Goal: Task Accomplishment & Management: Manage account settings

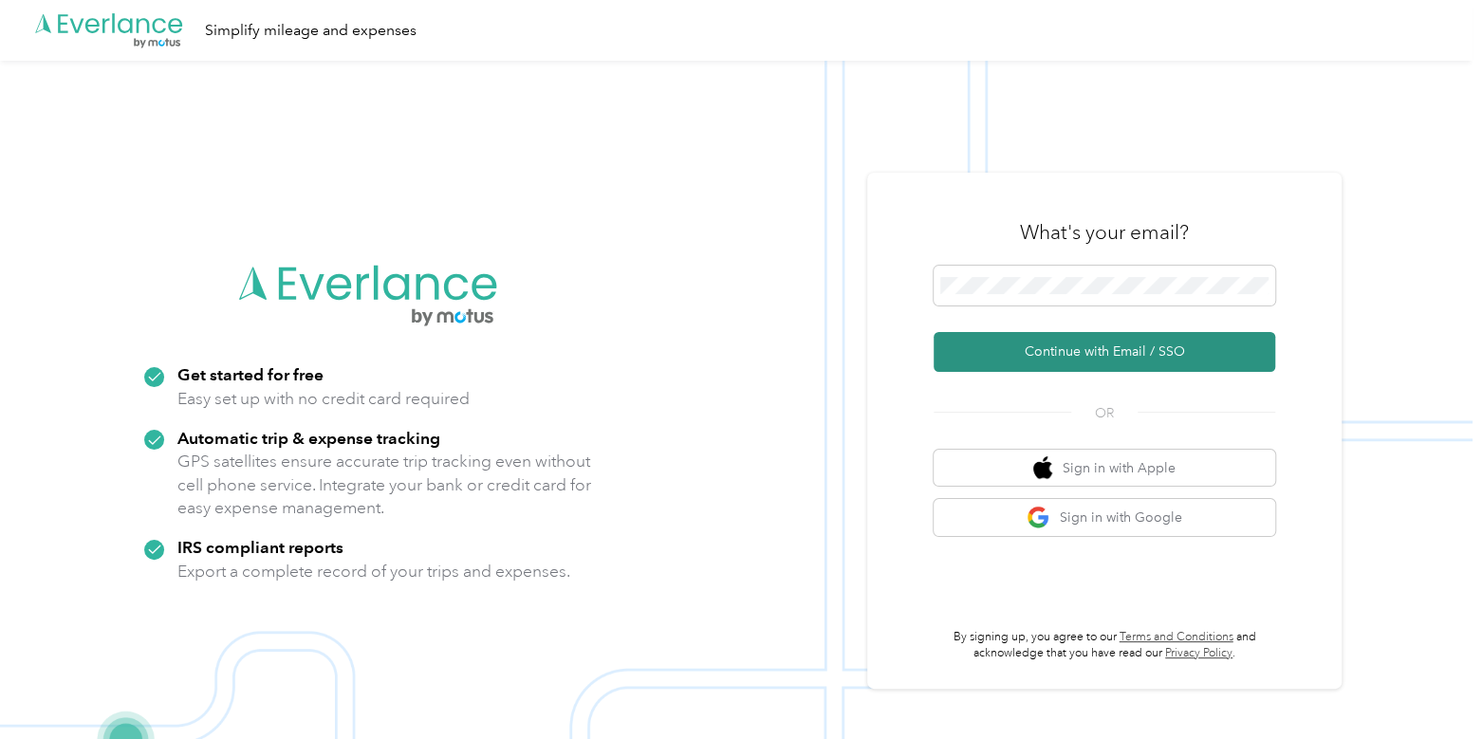
click at [1062, 345] on button "Continue with Email / SSO" at bounding box center [1105, 352] width 342 height 40
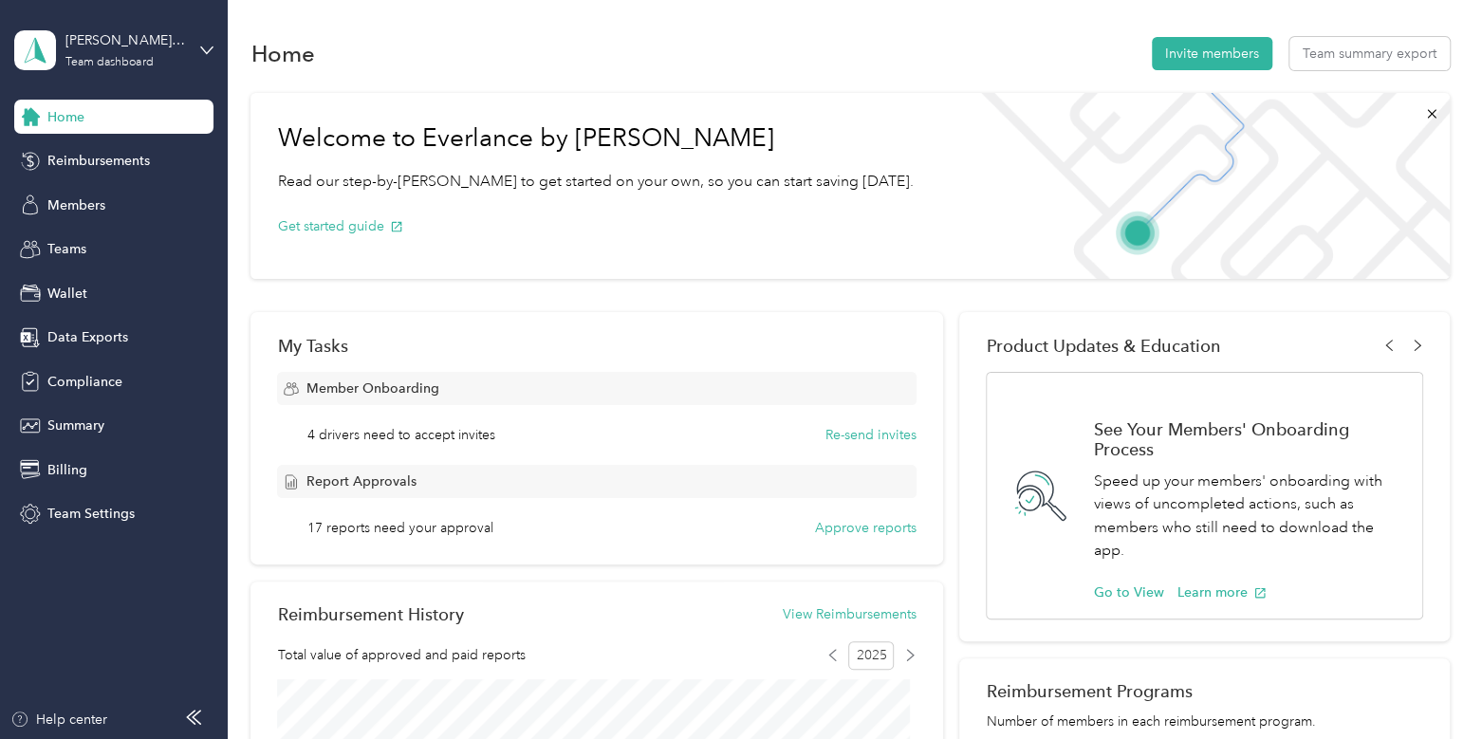
click at [1438, 292] on div "Welcome to Everlance by Motus Read our step-by-[PERSON_NAME] to get started on …" at bounding box center [849, 738] width 1198 height 1310
click at [108, 203] on div "Members" at bounding box center [113, 205] width 199 height 34
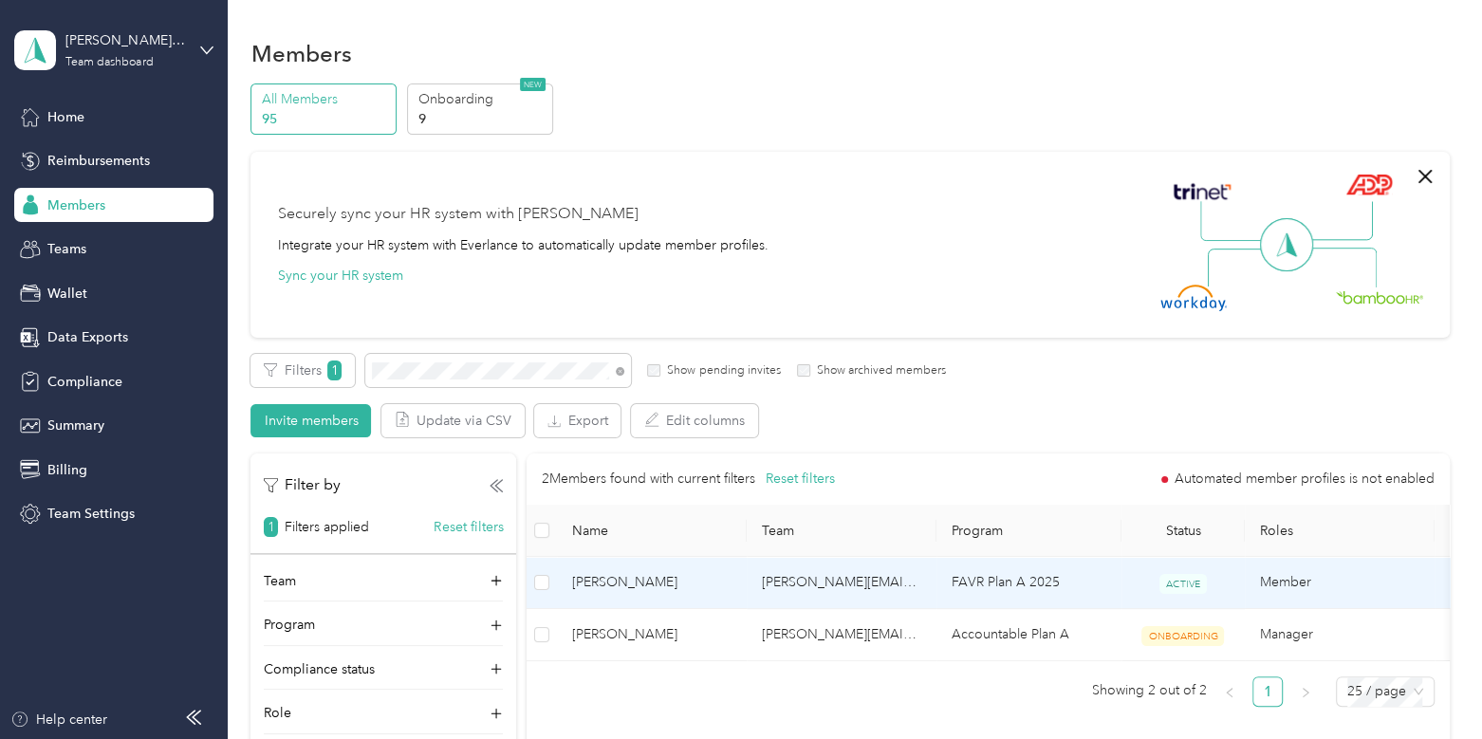
click at [646, 585] on span "[PERSON_NAME]" at bounding box center [651, 582] width 159 height 21
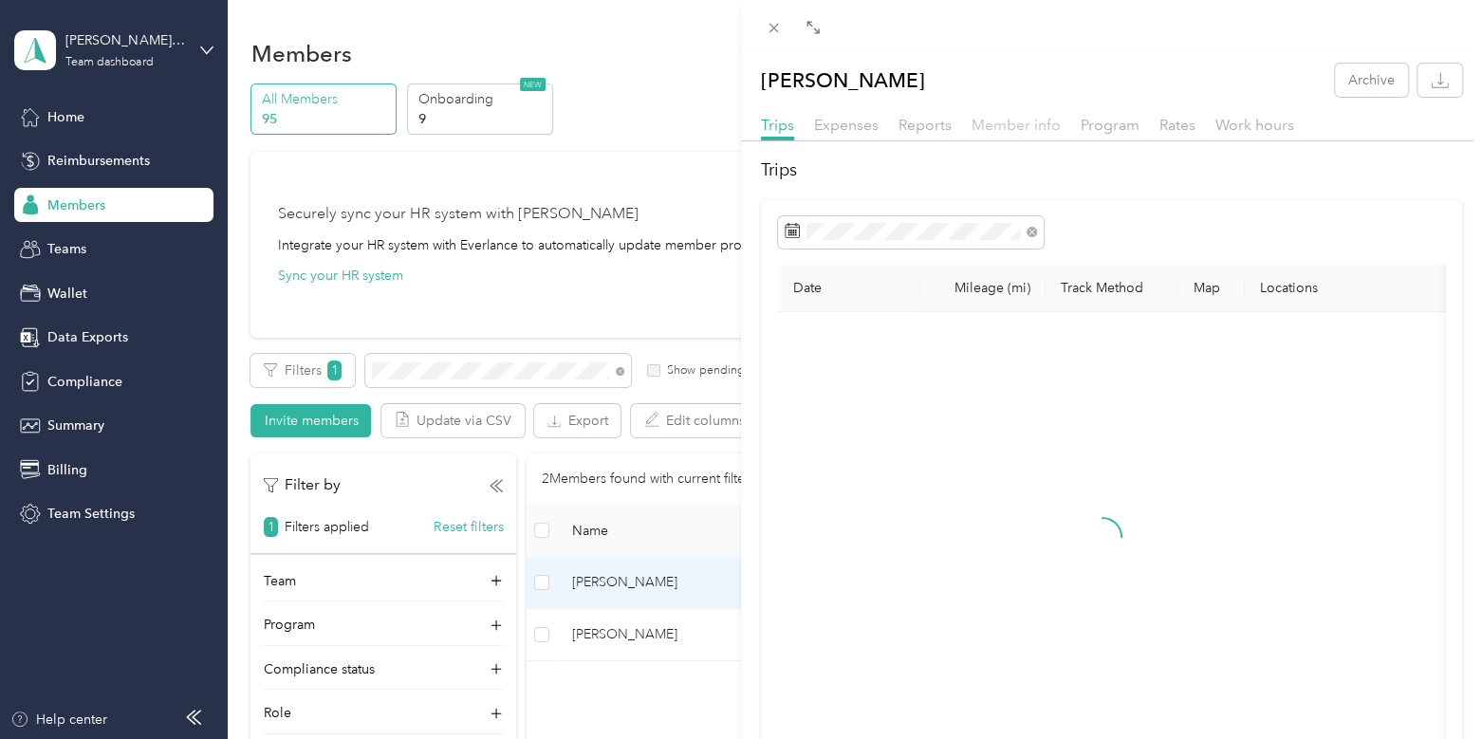
click at [992, 125] on span "Member info" at bounding box center [1016, 125] width 89 height 18
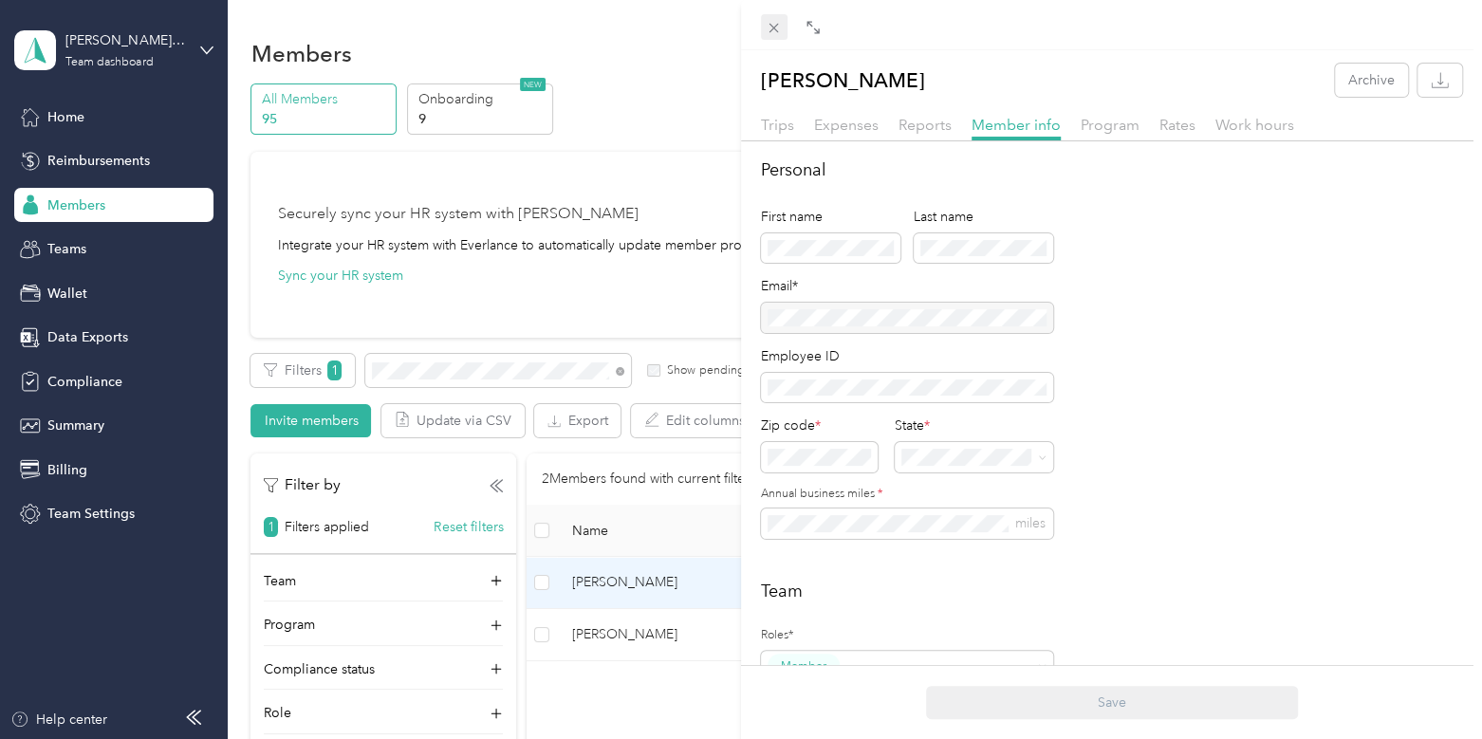
click at [773, 29] on icon at bounding box center [774, 28] width 16 height 16
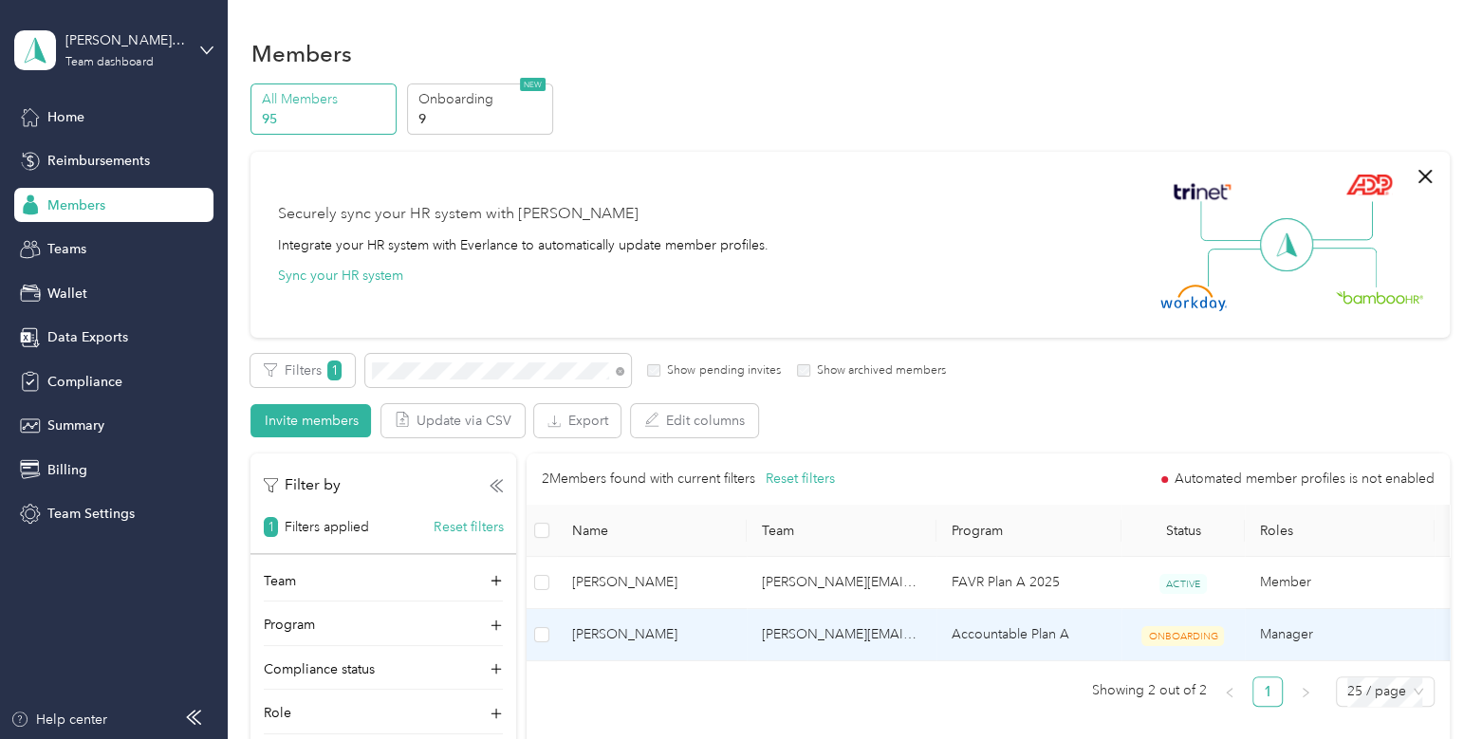
click at [681, 613] on td "[PERSON_NAME]" at bounding box center [652, 635] width 190 height 52
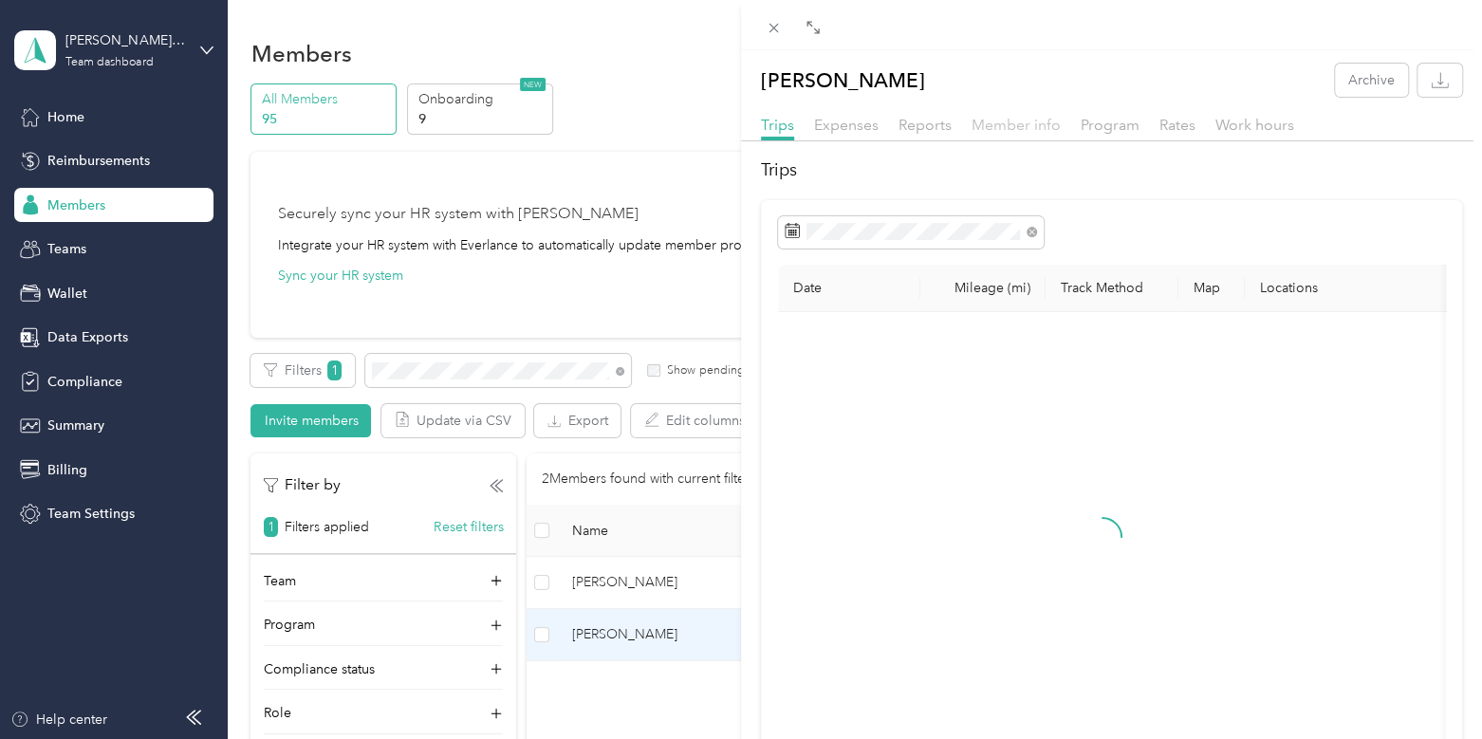
click at [1018, 121] on span "Member info" at bounding box center [1016, 125] width 89 height 18
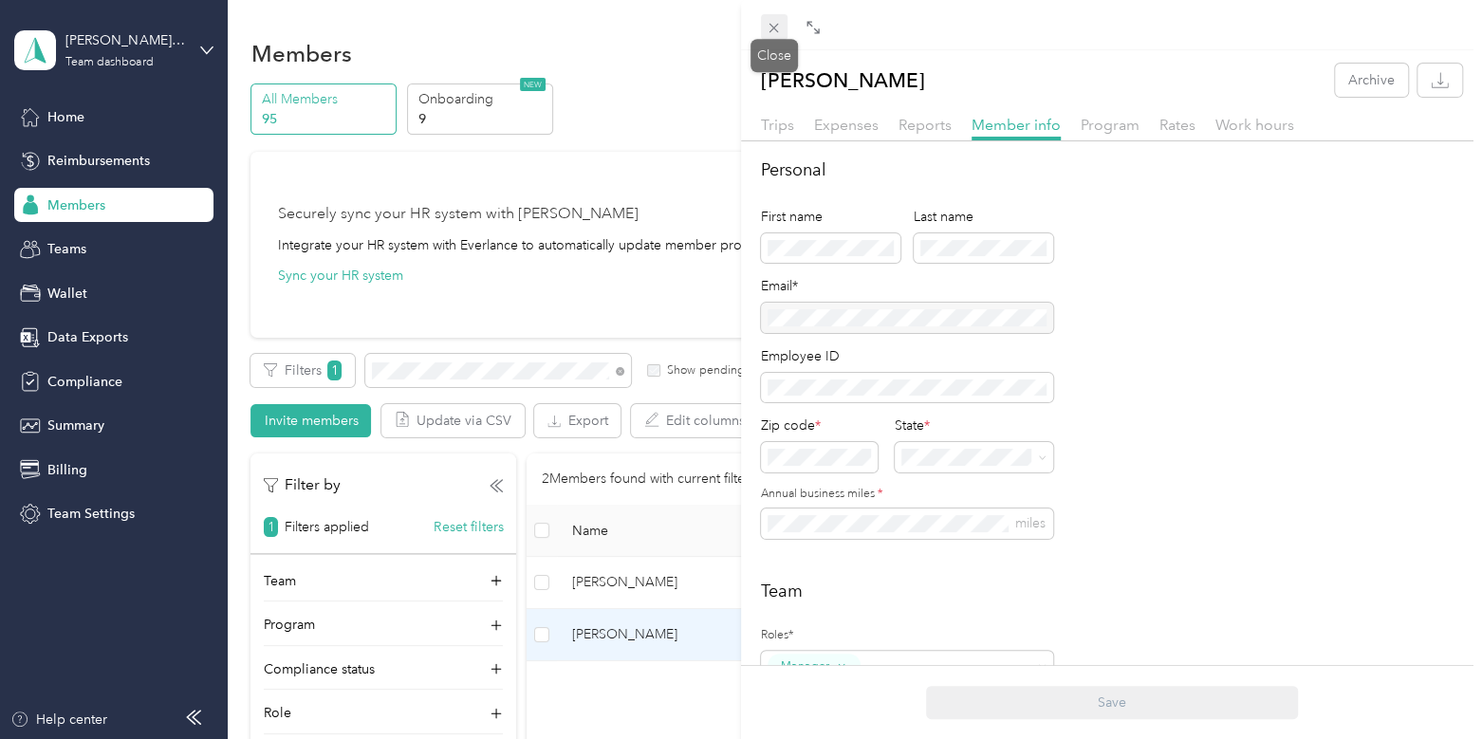
click at [767, 21] on icon at bounding box center [774, 28] width 16 height 16
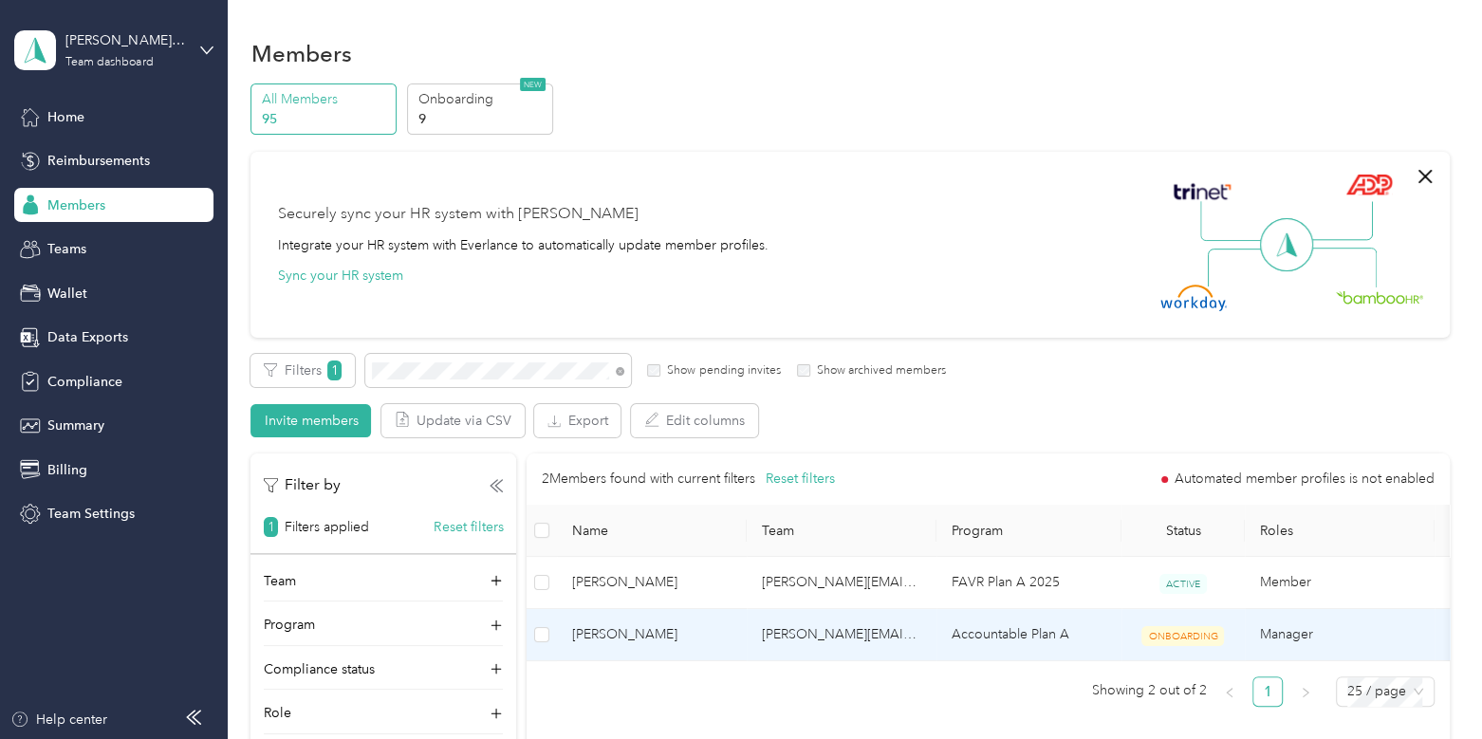
click at [941, 621] on td "Accountable Plan A" at bounding box center [1029, 635] width 185 height 52
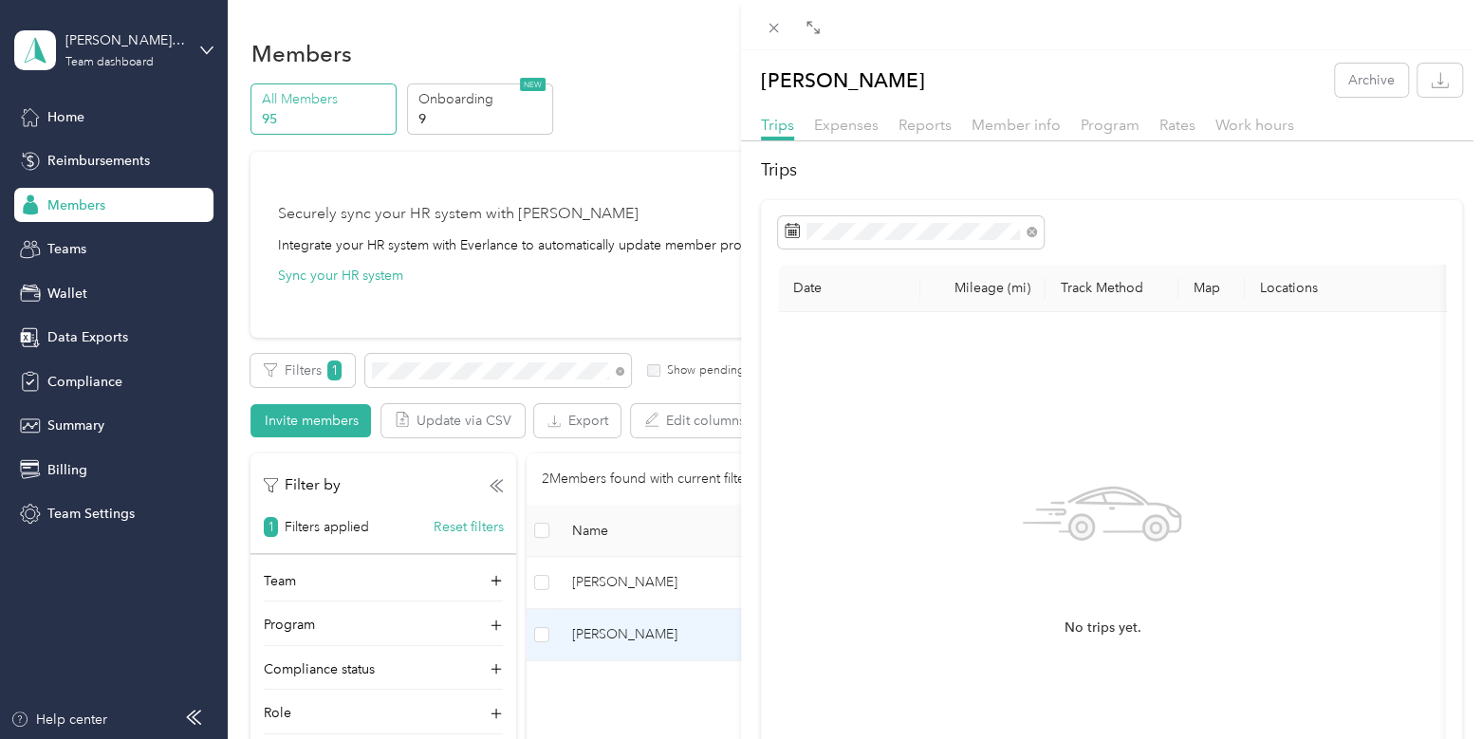
click at [1004, 134] on div "Member info" at bounding box center [1016, 126] width 89 height 24
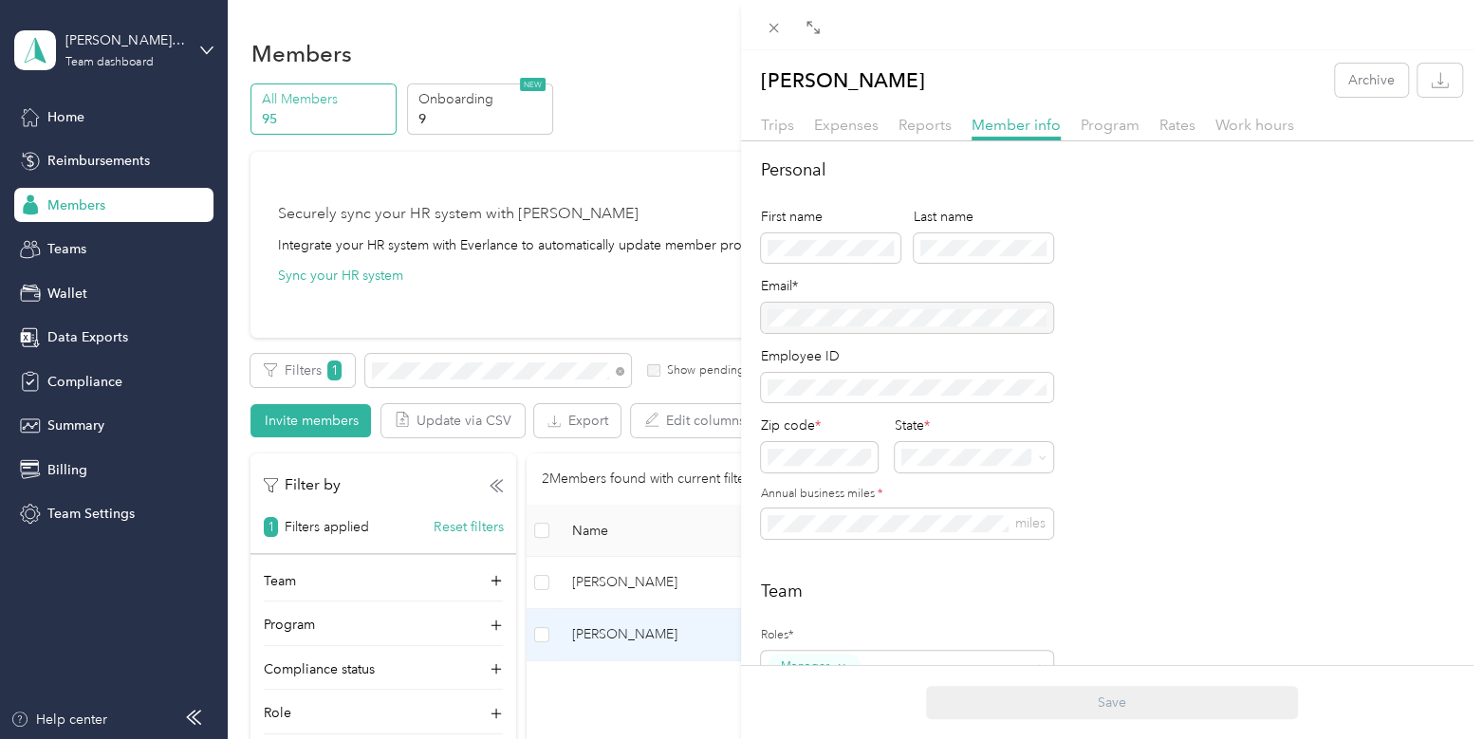
scroll to position [594, 0]
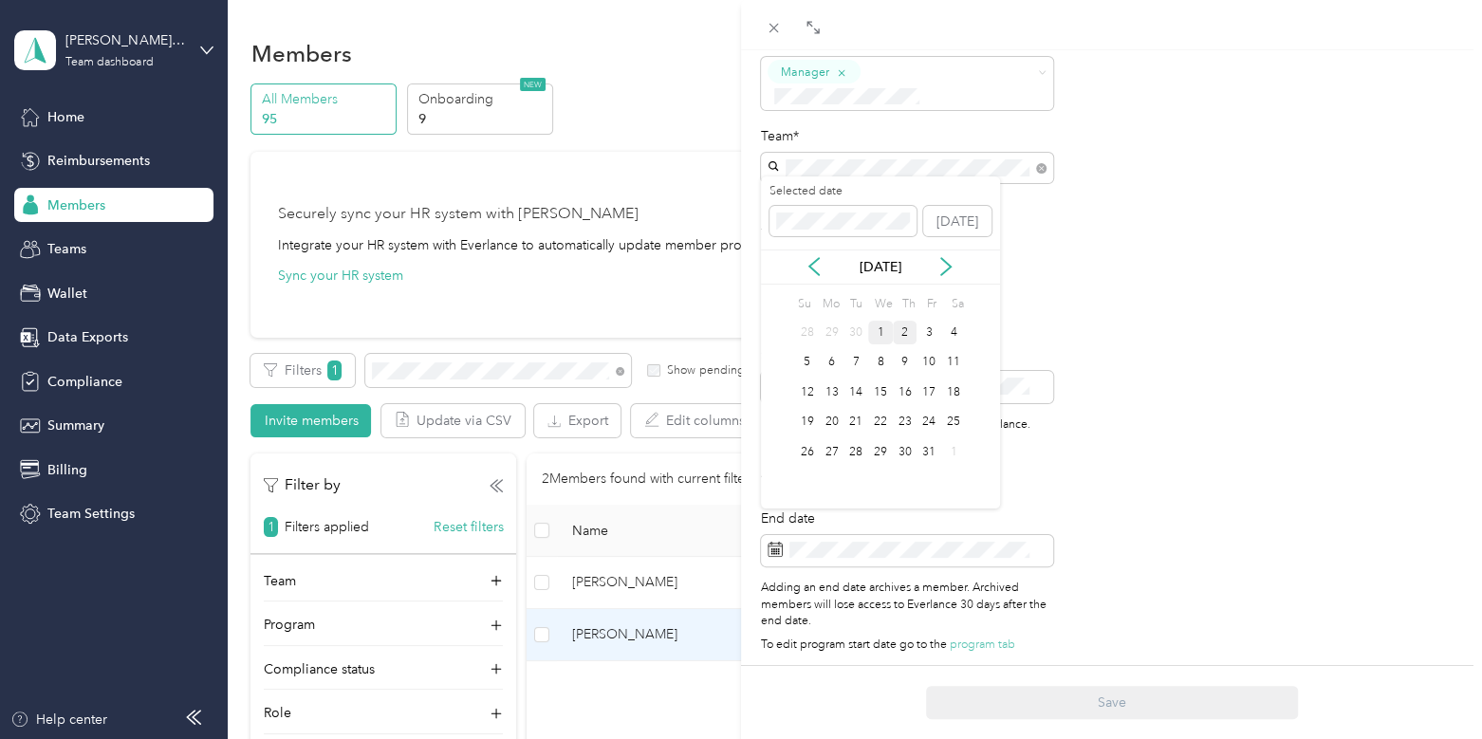
click at [880, 328] on div "1" at bounding box center [880, 333] width 25 height 24
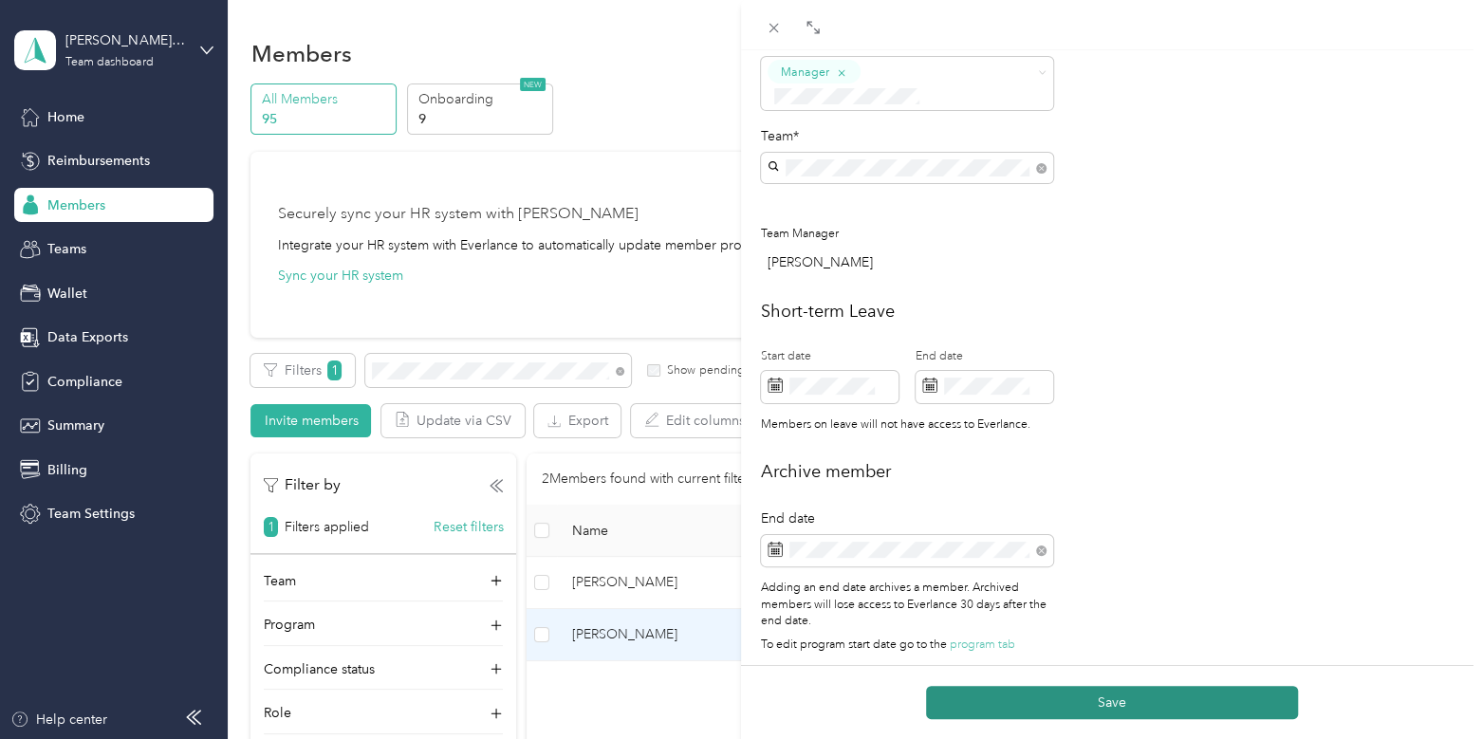
click at [1077, 690] on button "Save" at bounding box center [1112, 702] width 372 height 33
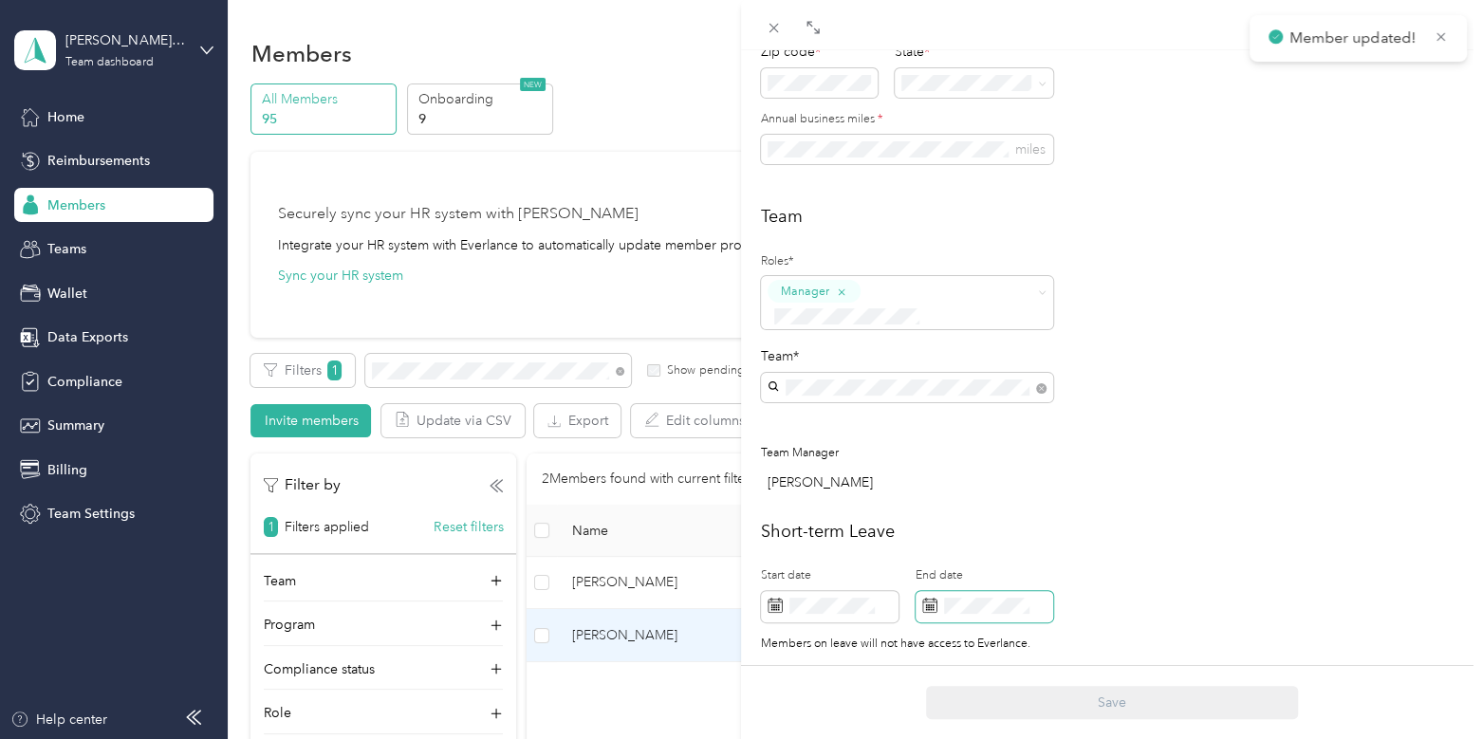
scroll to position [436, 0]
click at [768, 34] on icon at bounding box center [774, 28] width 16 height 16
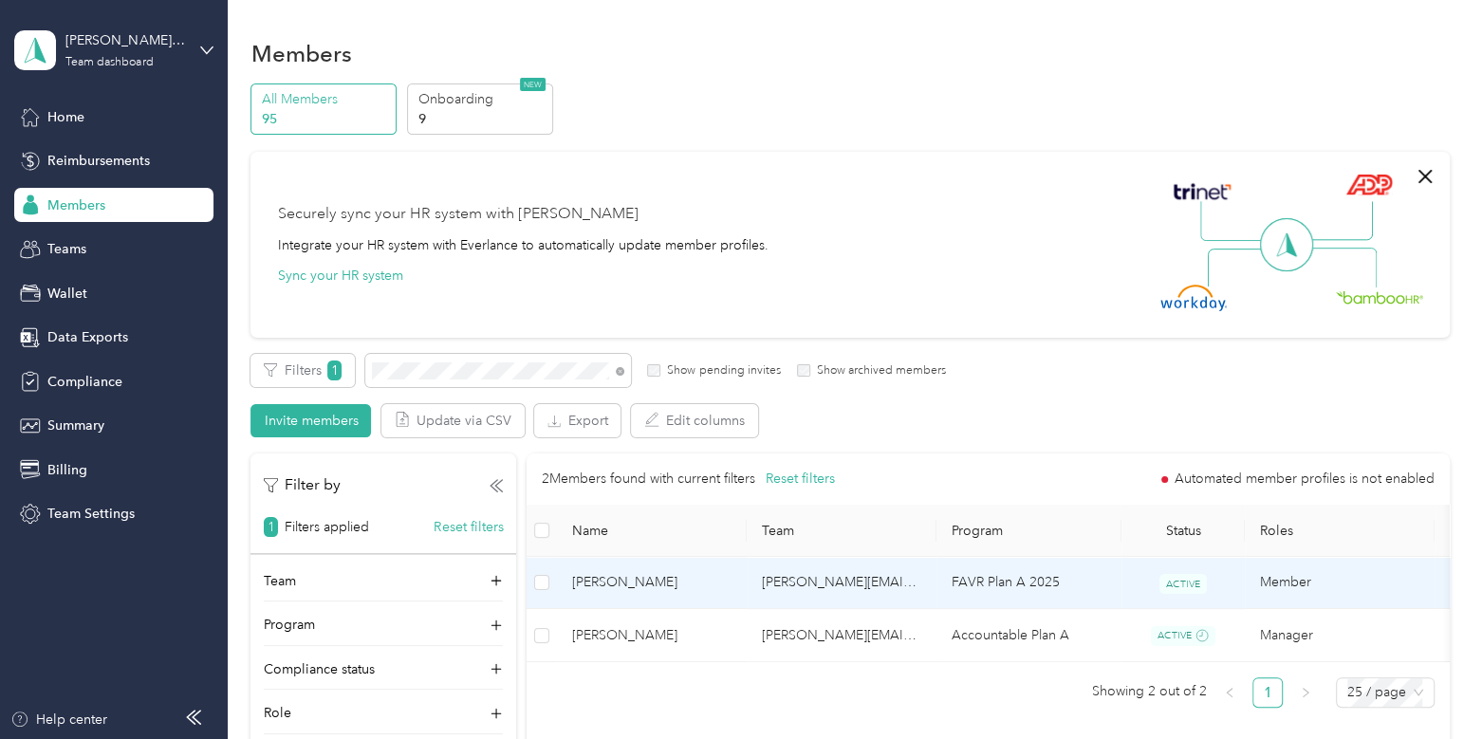
click at [714, 592] on span "[PERSON_NAME]" at bounding box center [651, 582] width 159 height 21
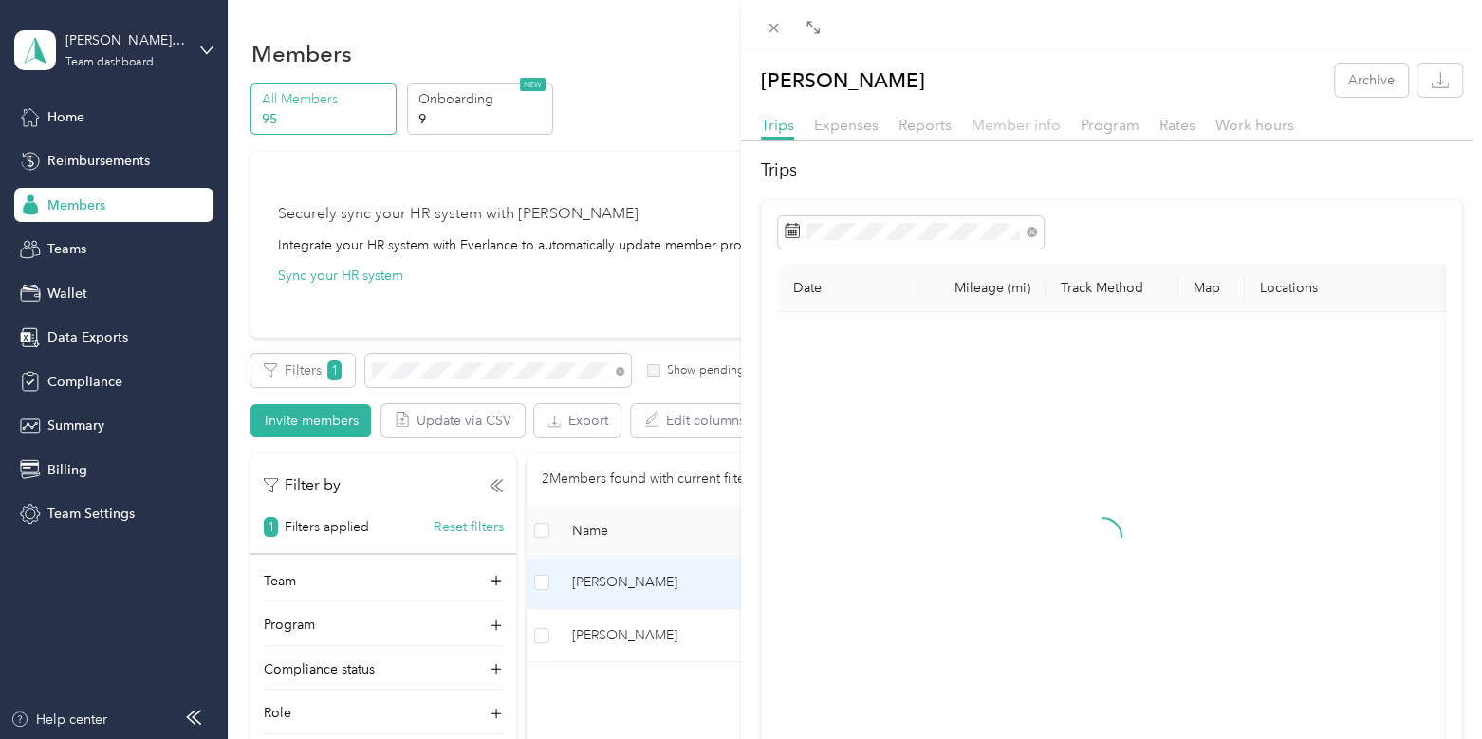
click at [994, 129] on span "Member info" at bounding box center [1016, 125] width 89 height 18
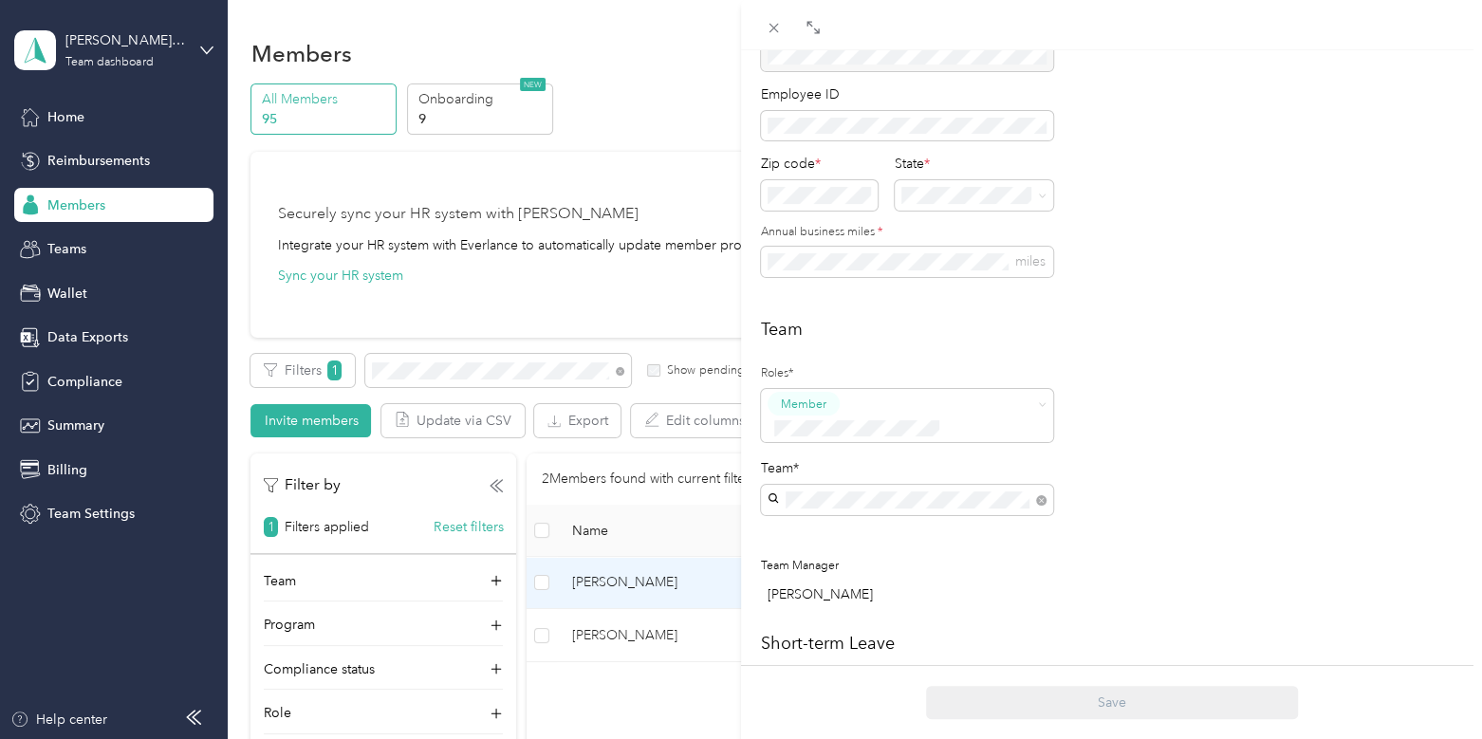
scroll to position [265, 0]
click at [829, 533] on button "Manager" at bounding box center [811, 545] width 75 height 24
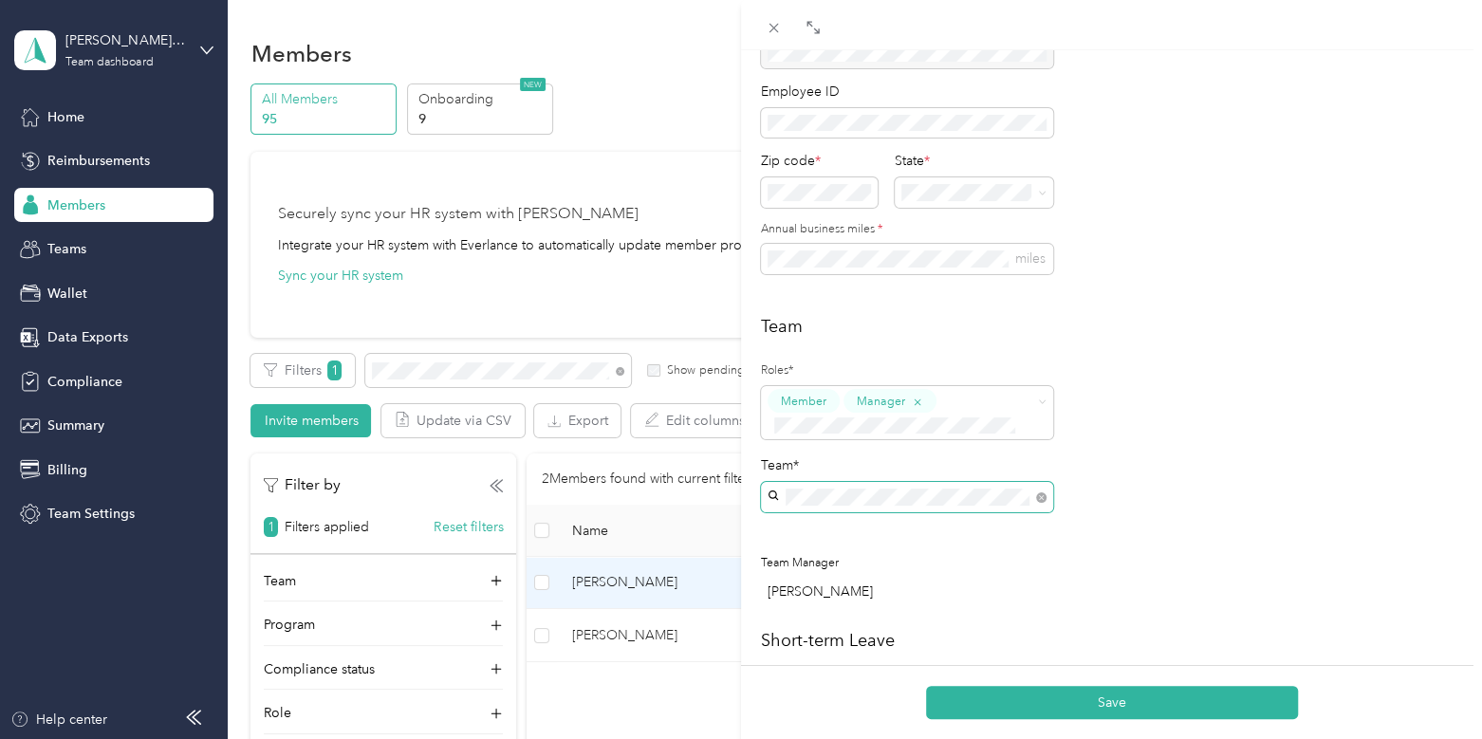
click at [910, 505] on span at bounding box center [907, 497] width 292 height 30
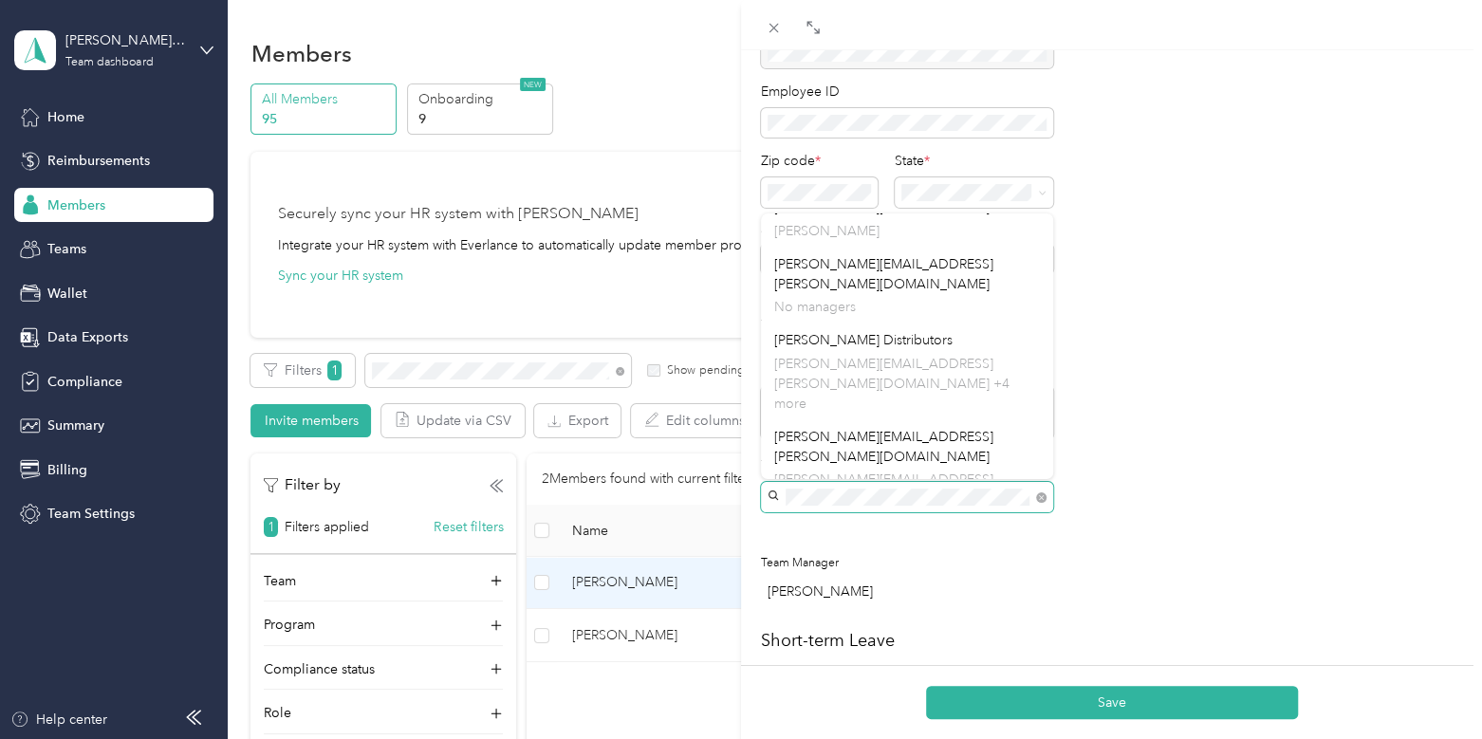
scroll to position [655, 0]
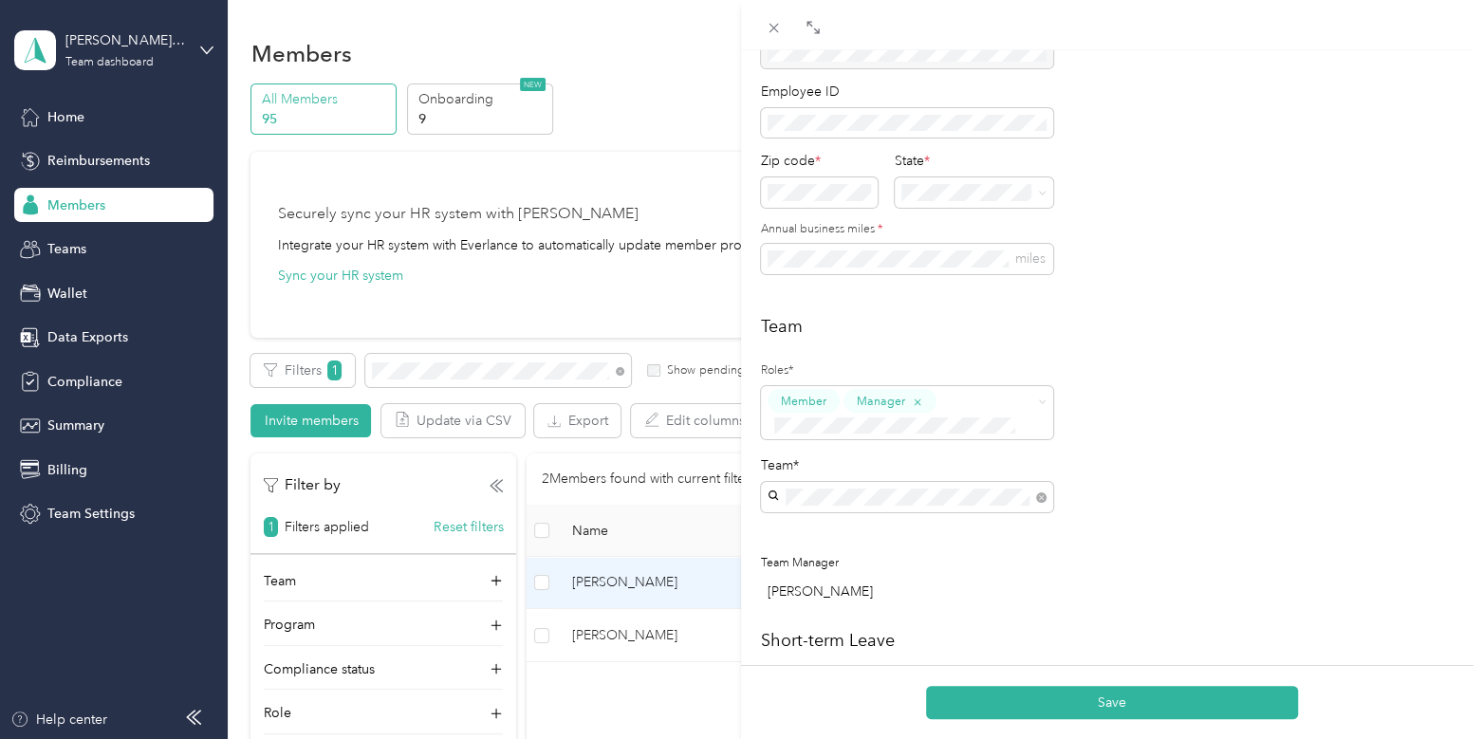
click at [868, 641] on p "[PERSON_NAME]" at bounding box center [907, 651] width 266 height 20
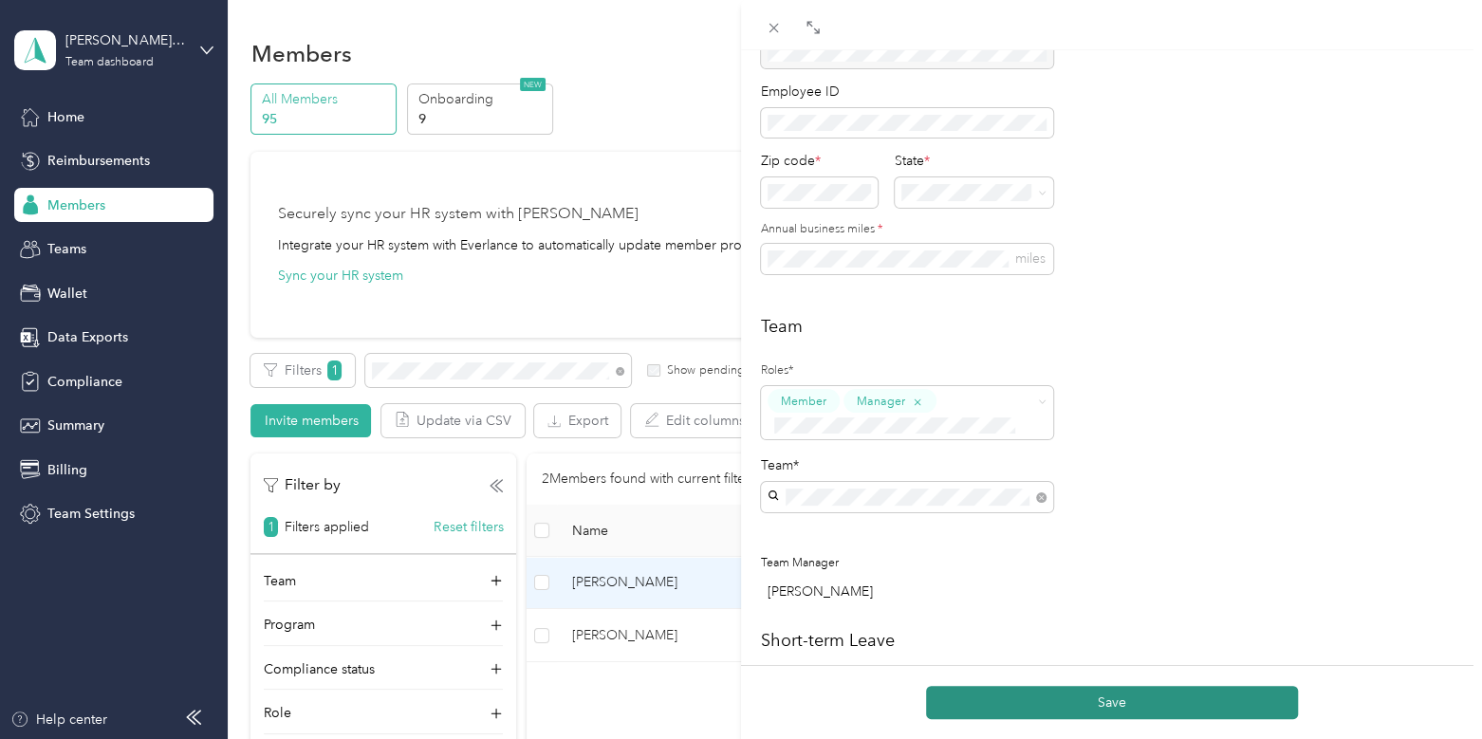
click at [1042, 692] on button "Save" at bounding box center [1112, 702] width 372 height 33
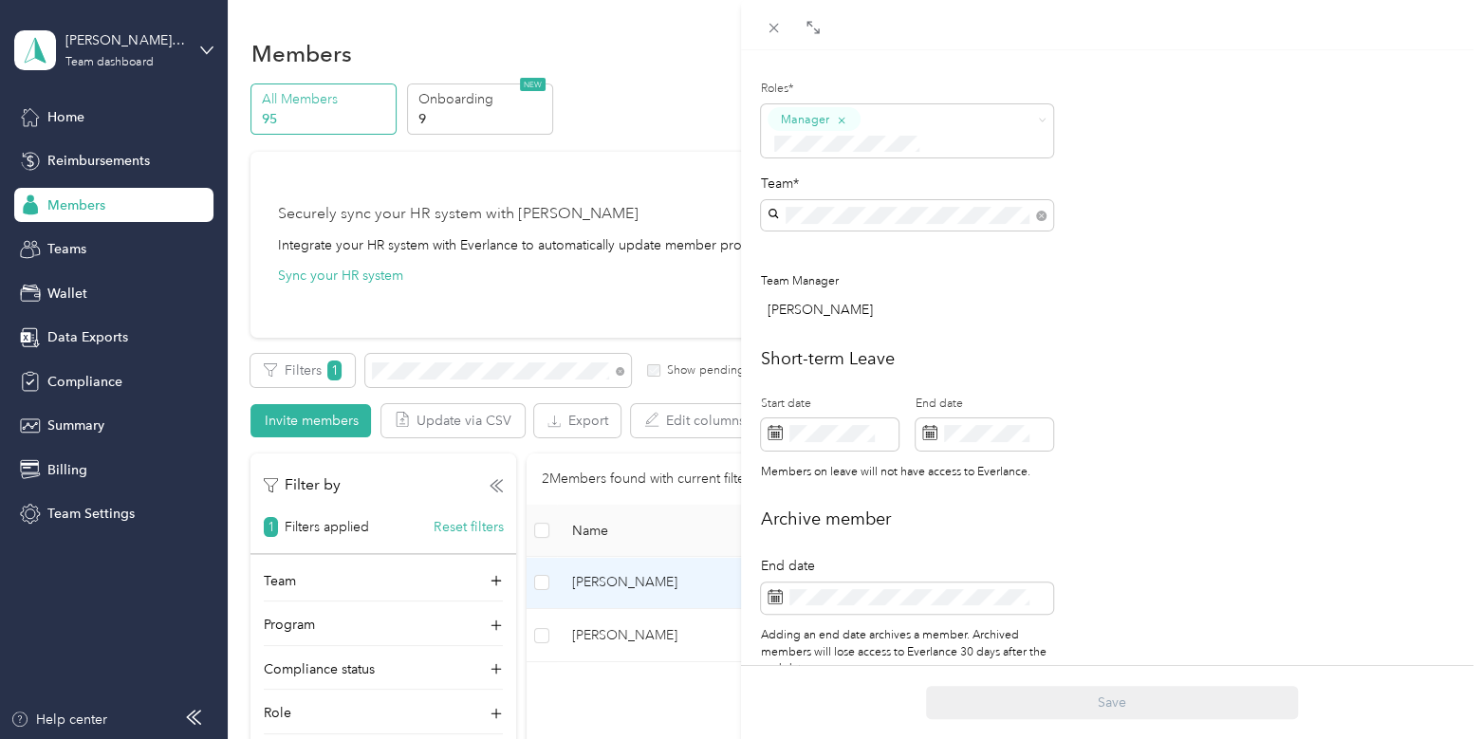
scroll to position [546, 0]
click at [1409, 456] on div "Short-term Leave Start date End date Members on leave will not have access to E…" at bounding box center [1111, 419] width 701 height 144
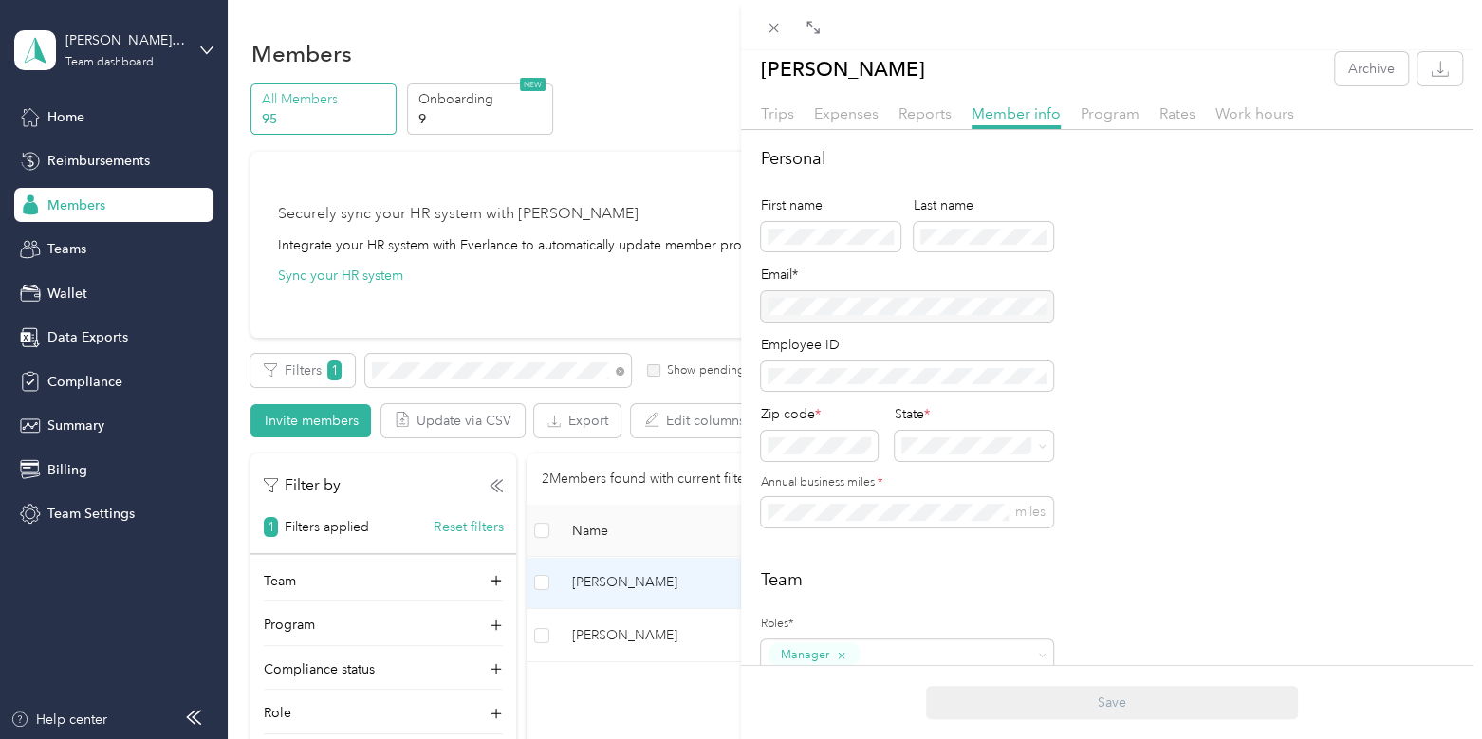
scroll to position [0, 0]
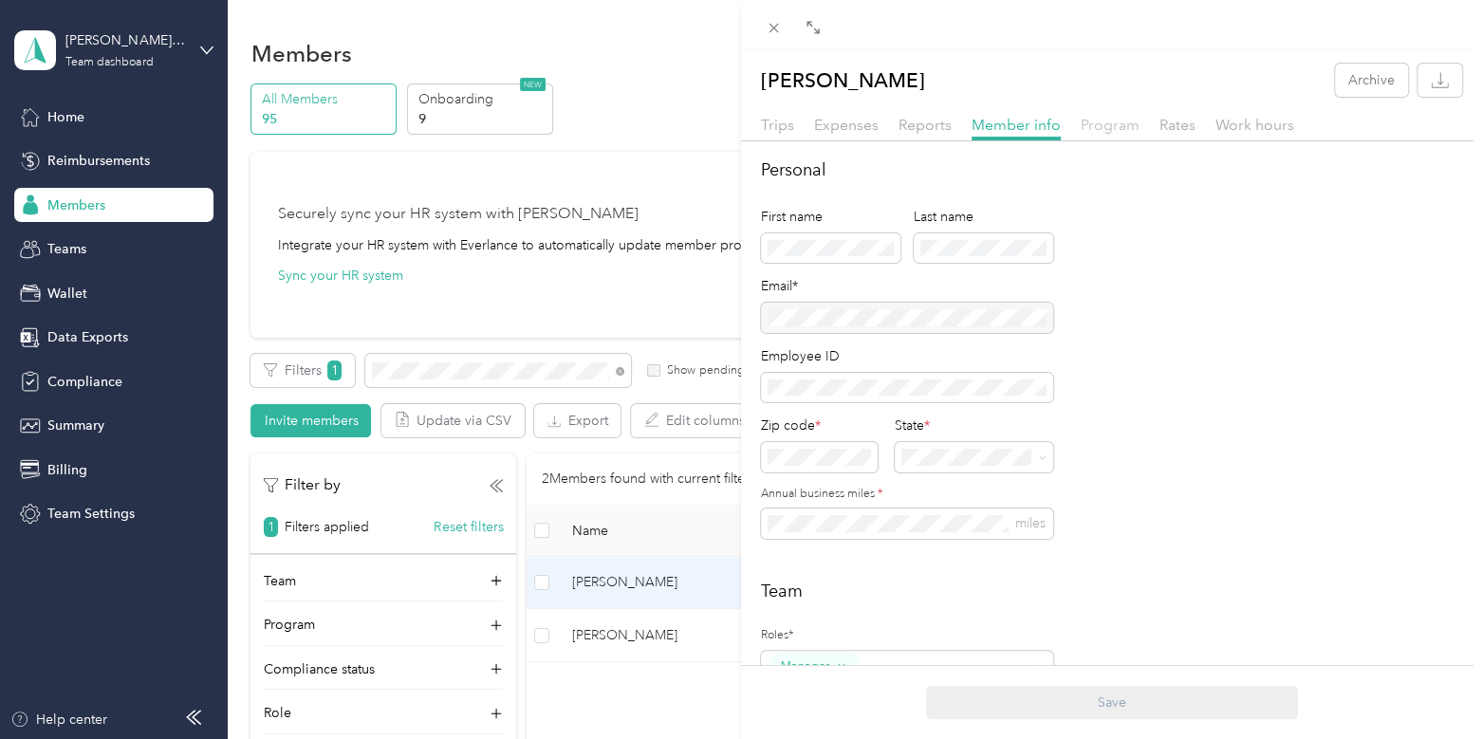
click at [1096, 132] on span "Program" at bounding box center [1110, 125] width 59 height 18
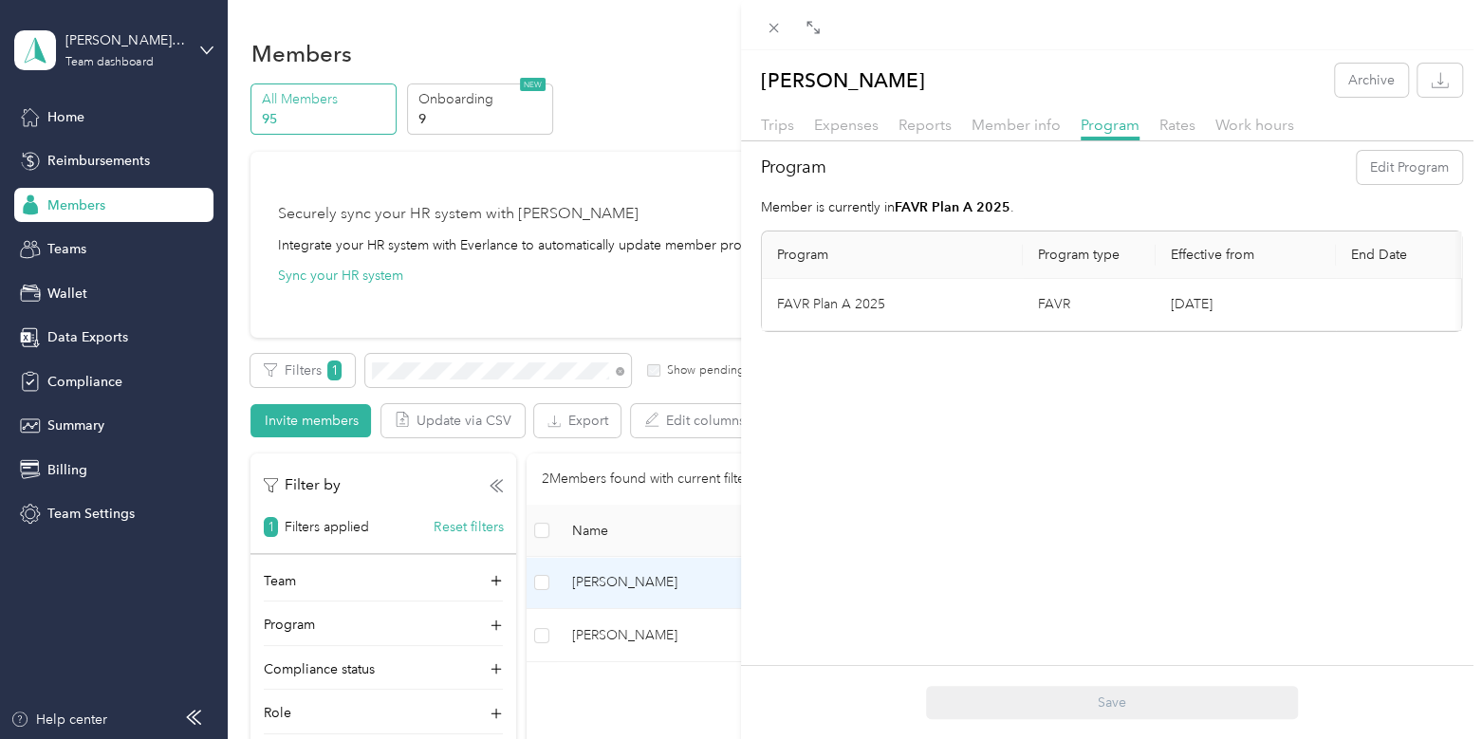
click at [935, 134] on div "Reports" at bounding box center [925, 126] width 53 height 24
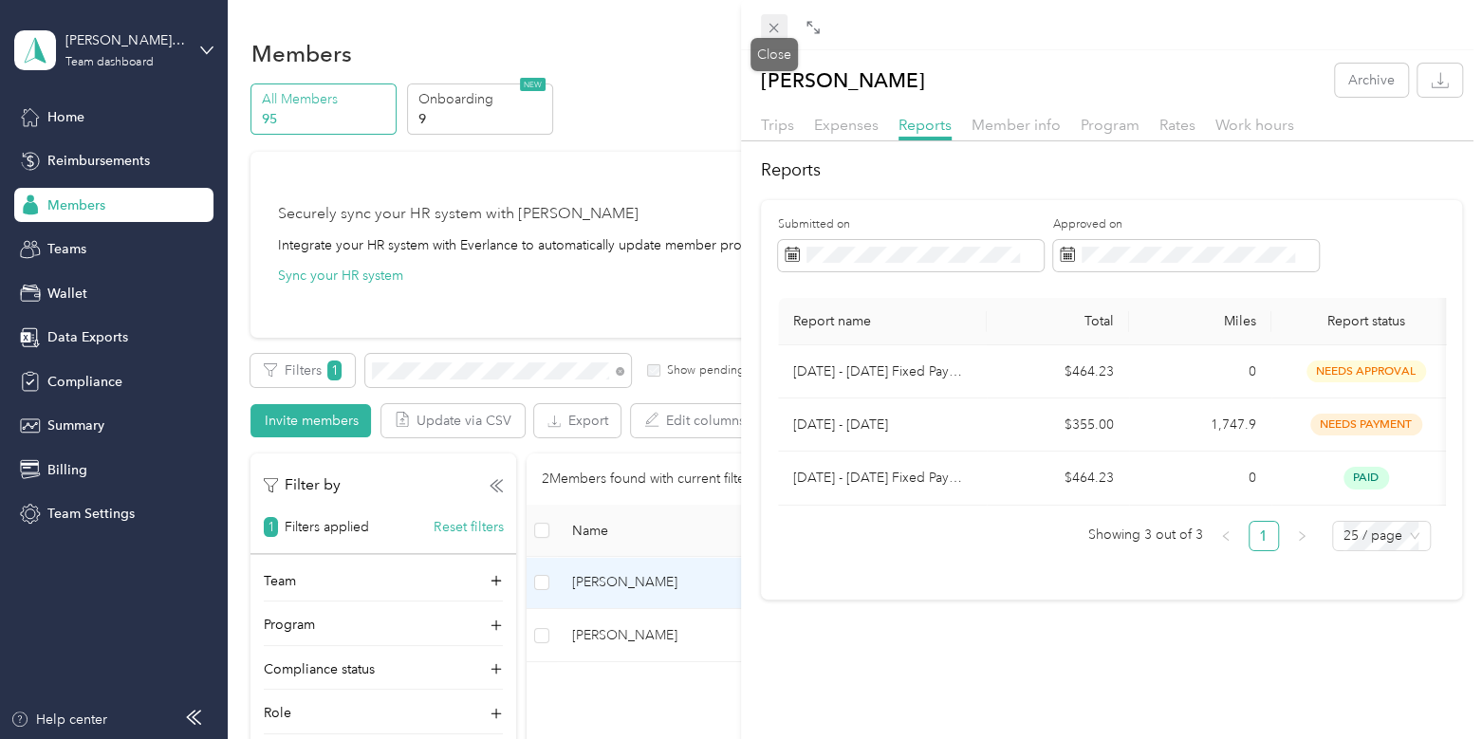
click at [776, 26] on icon at bounding box center [774, 28] width 9 height 9
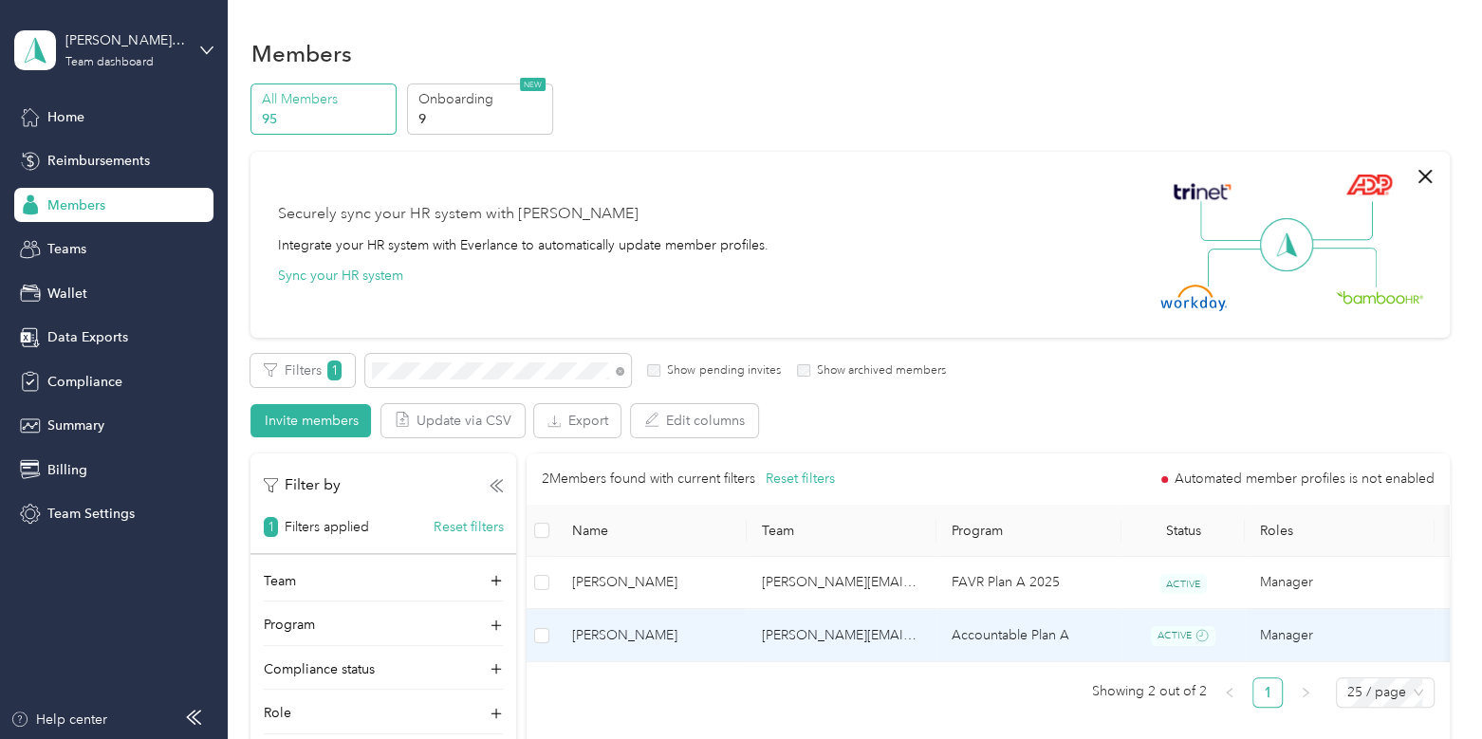
click at [703, 633] on span "[PERSON_NAME]" at bounding box center [651, 635] width 159 height 21
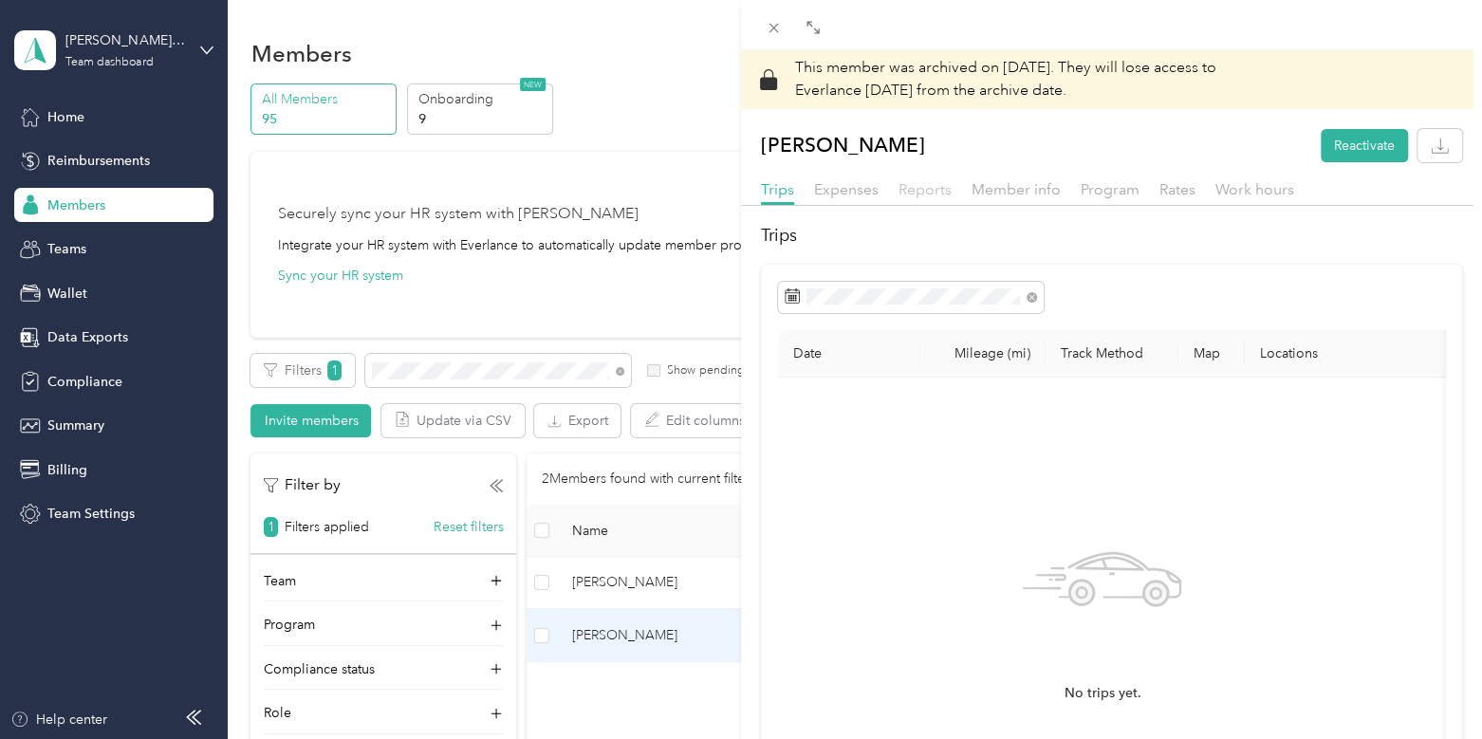
click at [939, 192] on span "Reports" at bounding box center [925, 189] width 53 height 18
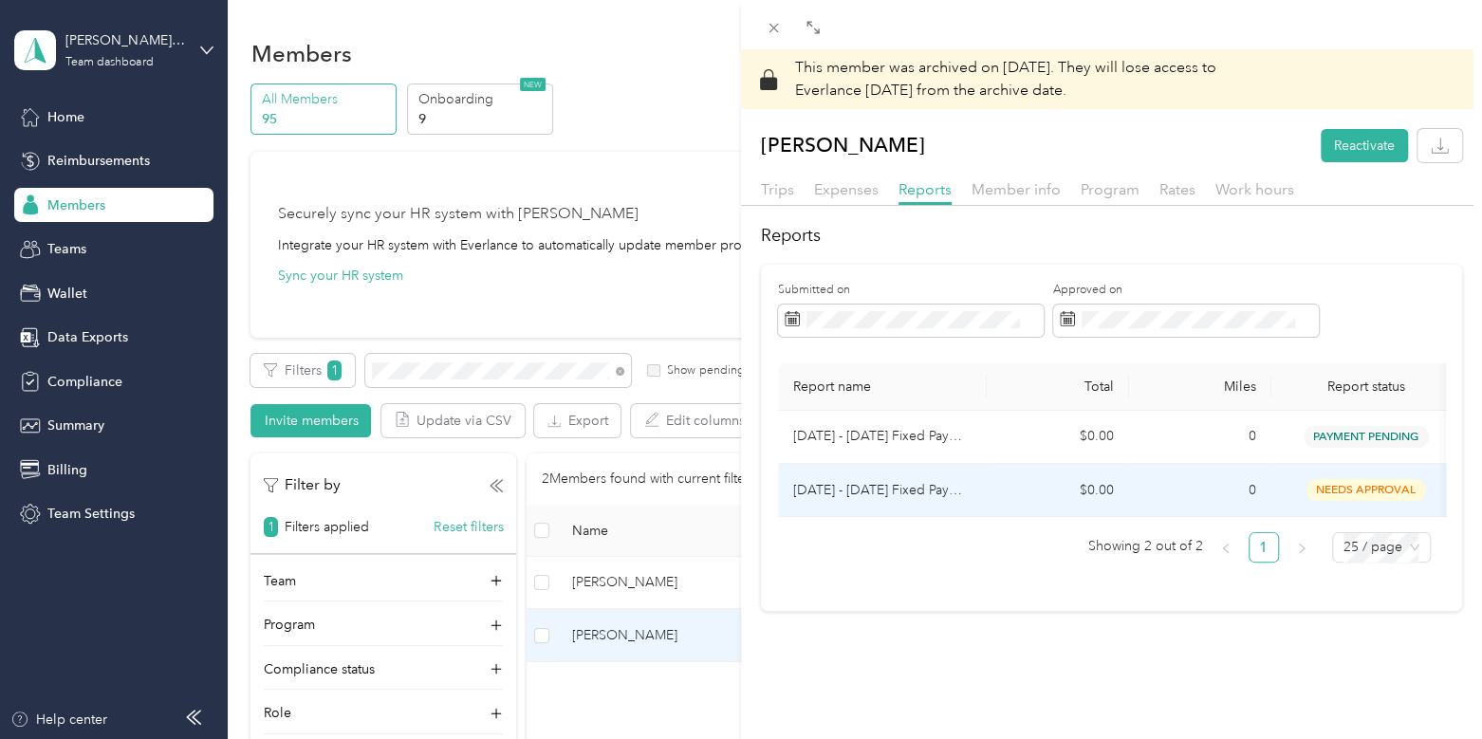
click at [1029, 474] on td "$0.00" at bounding box center [1058, 490] width 142 height 53
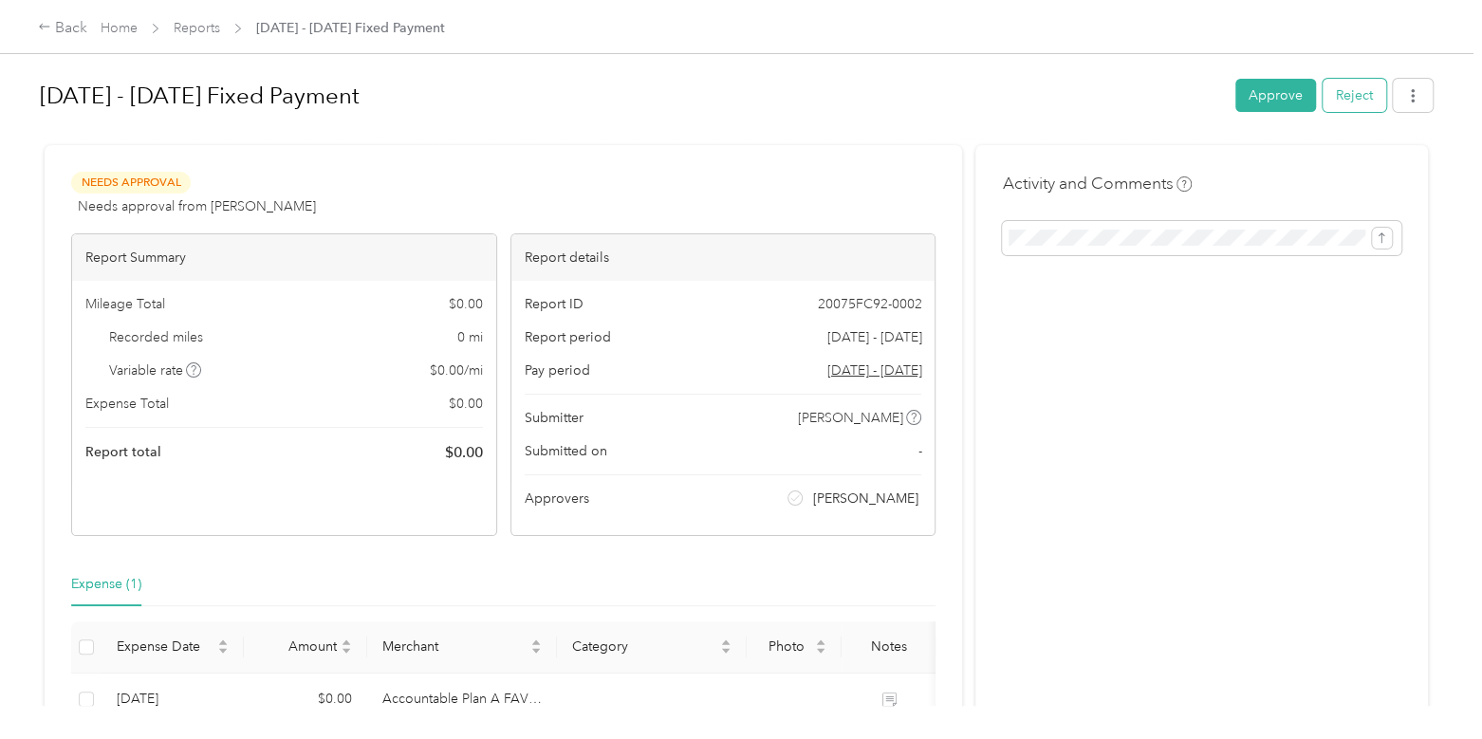
click at [1348, 88] on button "Reject" at bounding box center [1355, 95] width 64 height 33
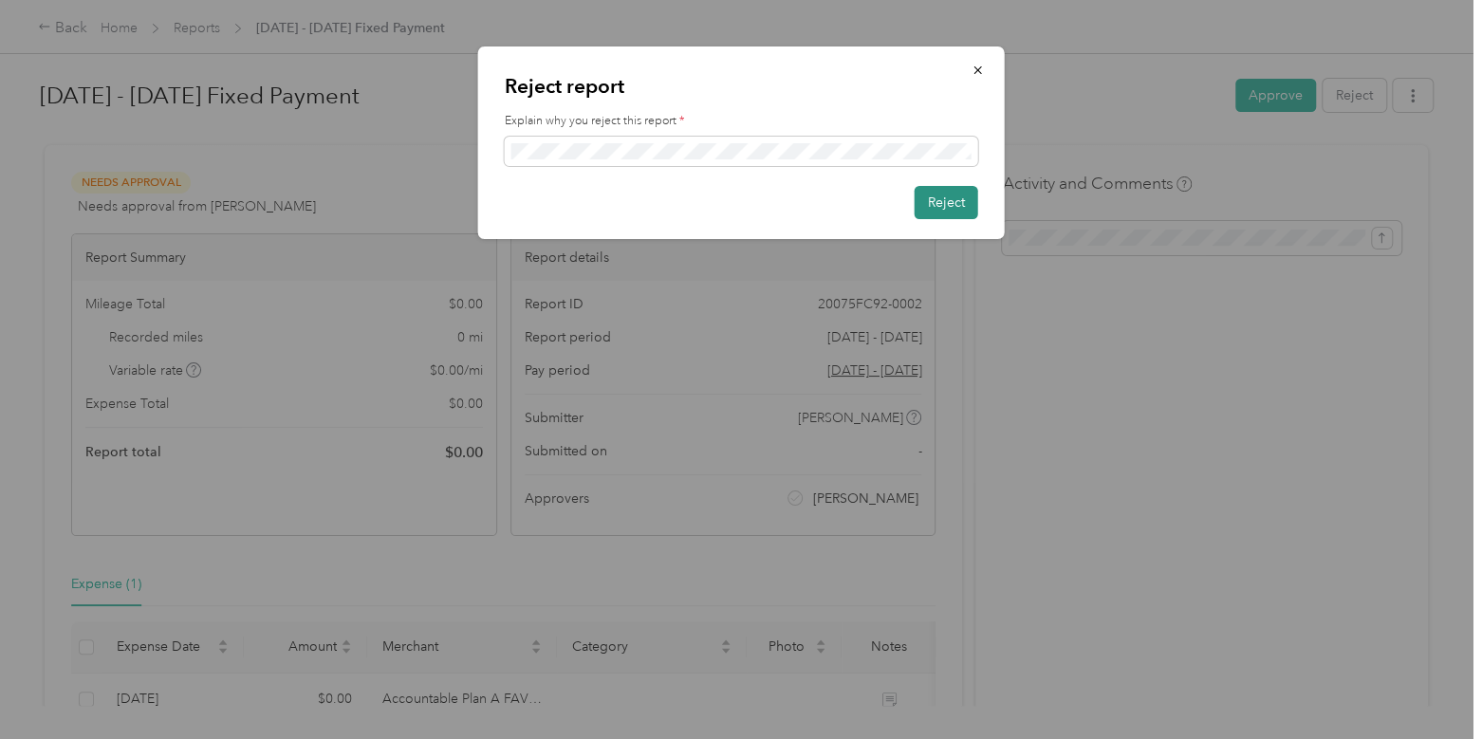
click at [928, 201] on button "Reject" at bounding box center [947, 202] width 64 height 33
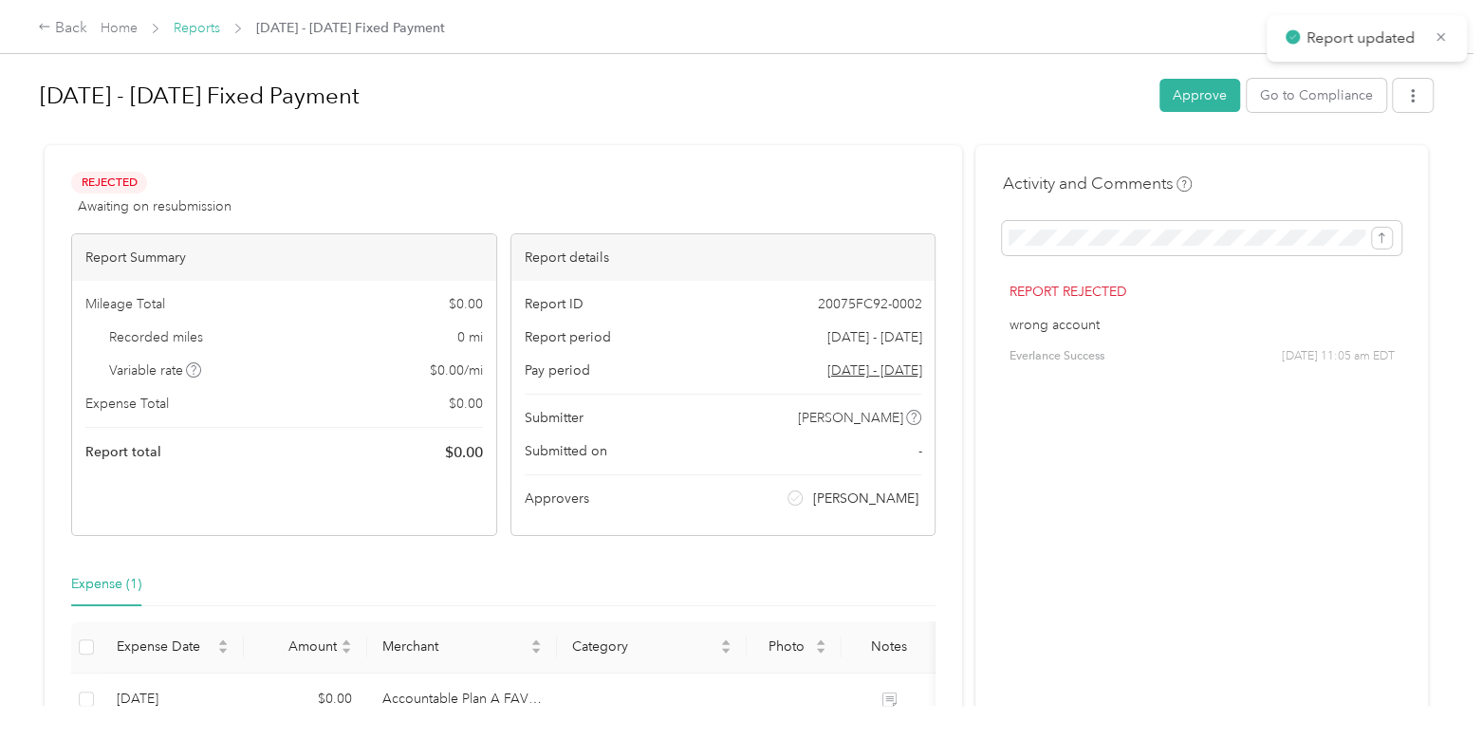
click at [190, 21] on link "Reports" at bounding box center [197, 28] width 46 height 16
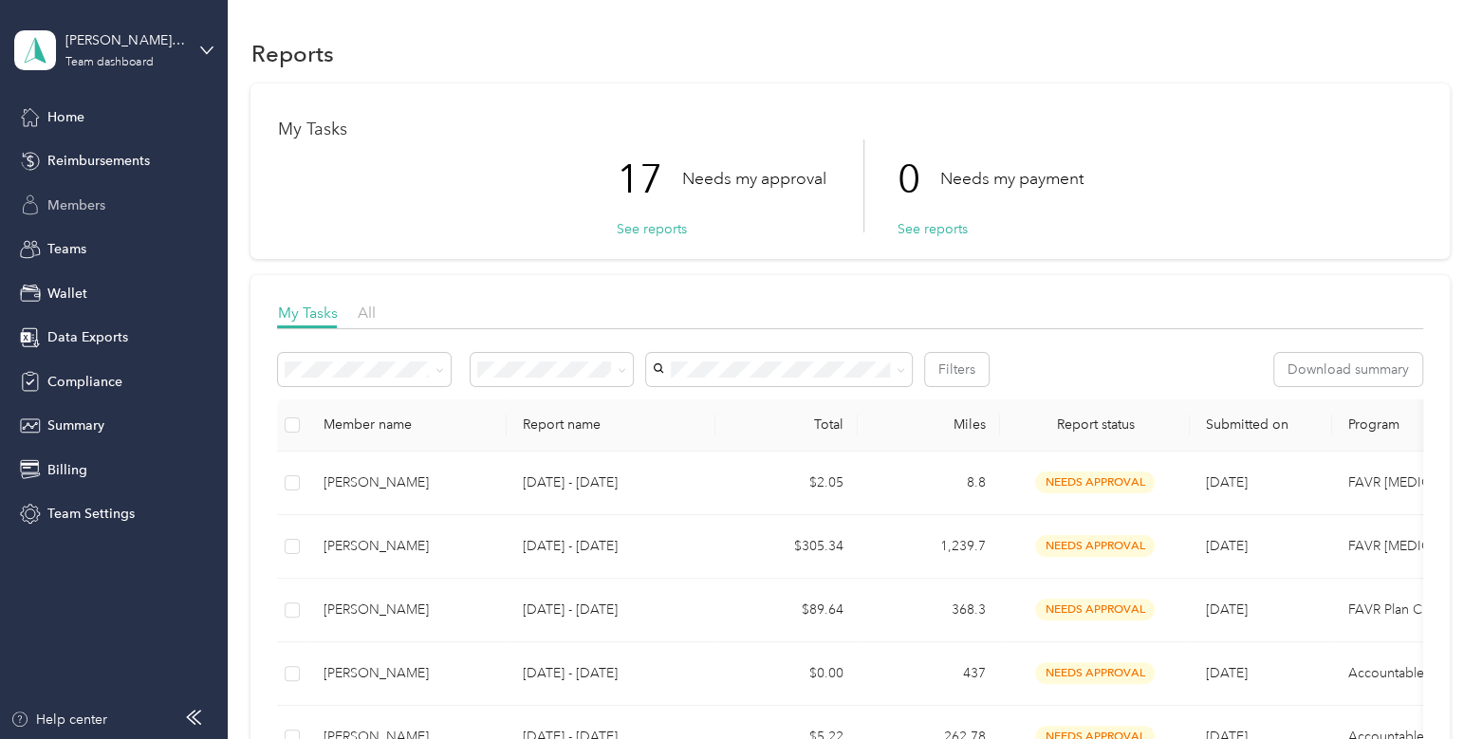
click at [121, 196] on div "Members" at bounding box center [113, 205] width 199 height 34
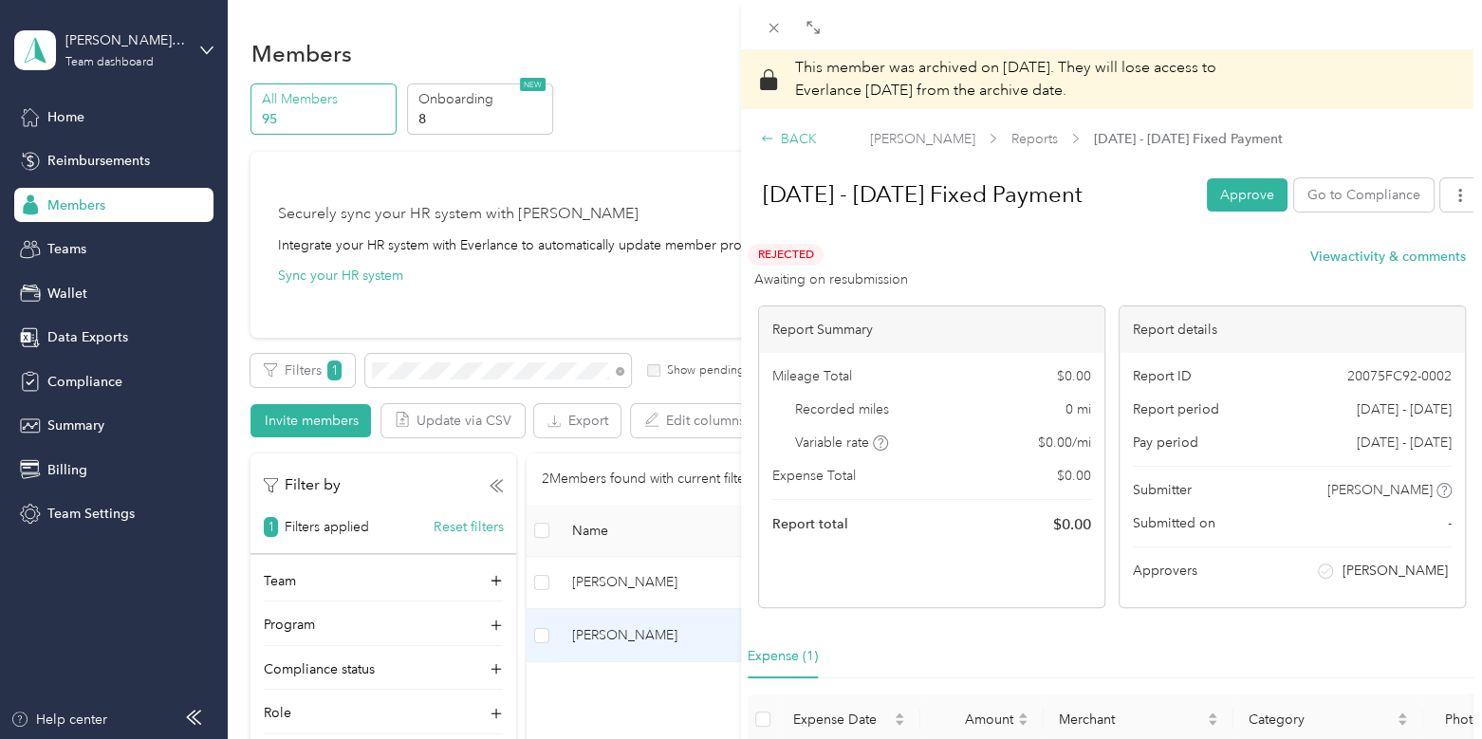
click at [792, 136] on div "BACK" at bounding box center [789, 139] width 56 height 20
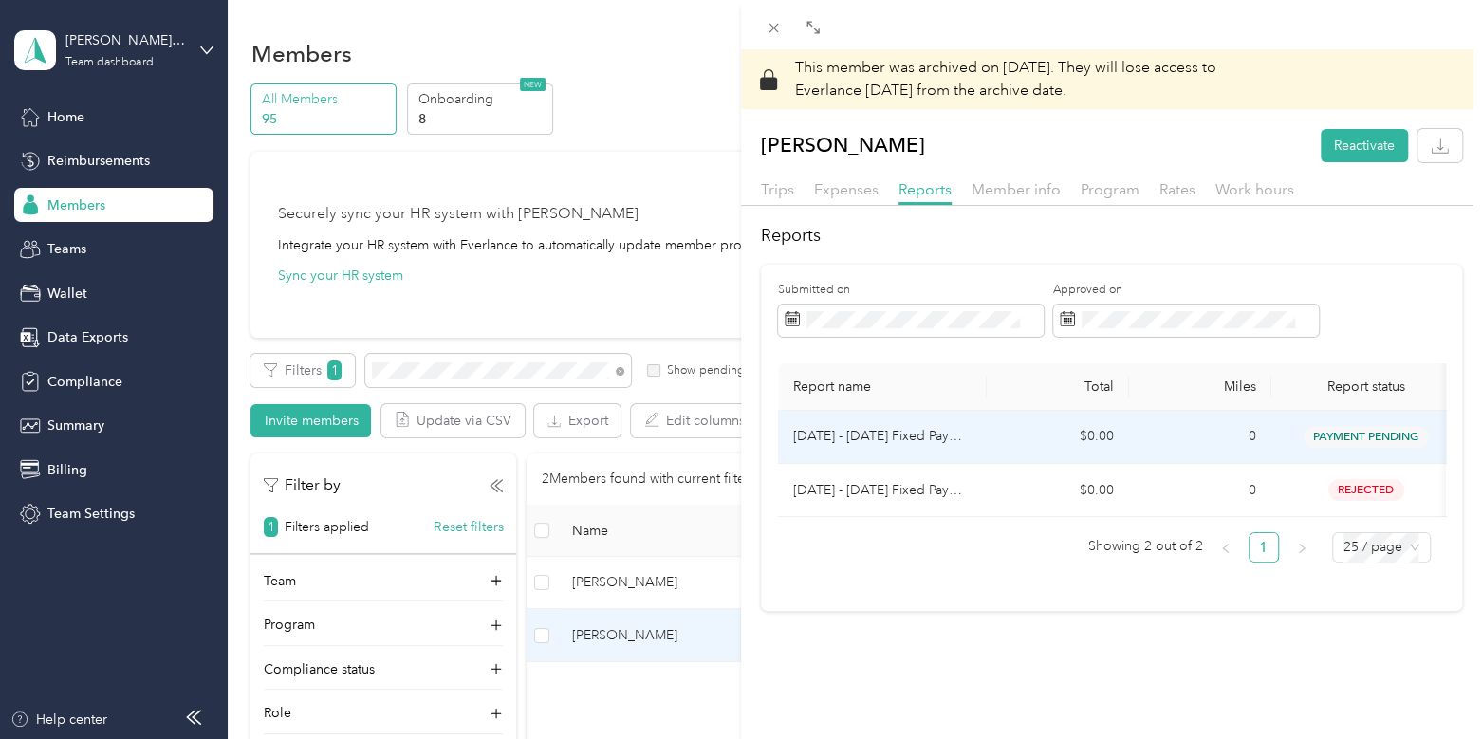
click at [971, 445] on td "[DATE] - [DATE] Fixed Payment" at bounding box center [882, 437] width 209 height 53
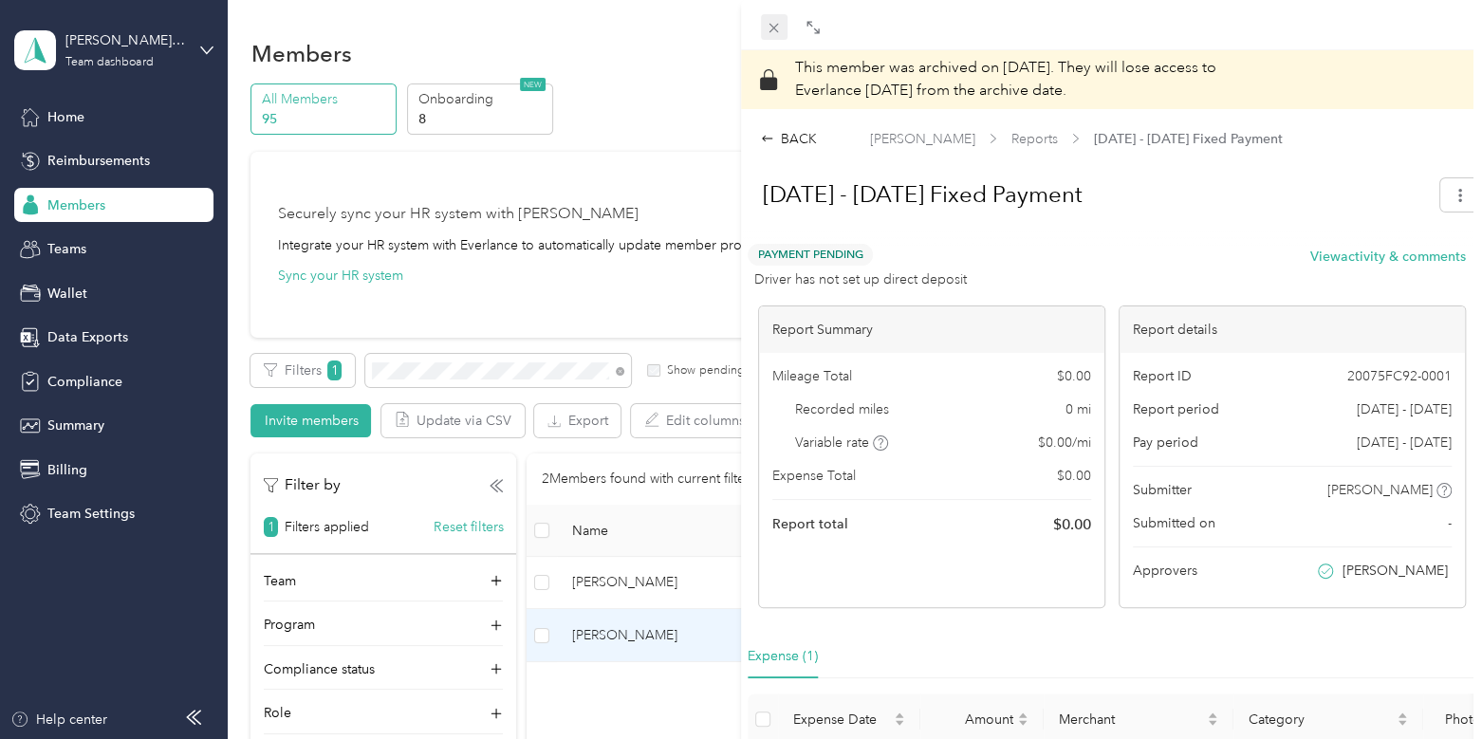
click at [774, 21] on icon at bounding box center [774, 28] width 16 height 16
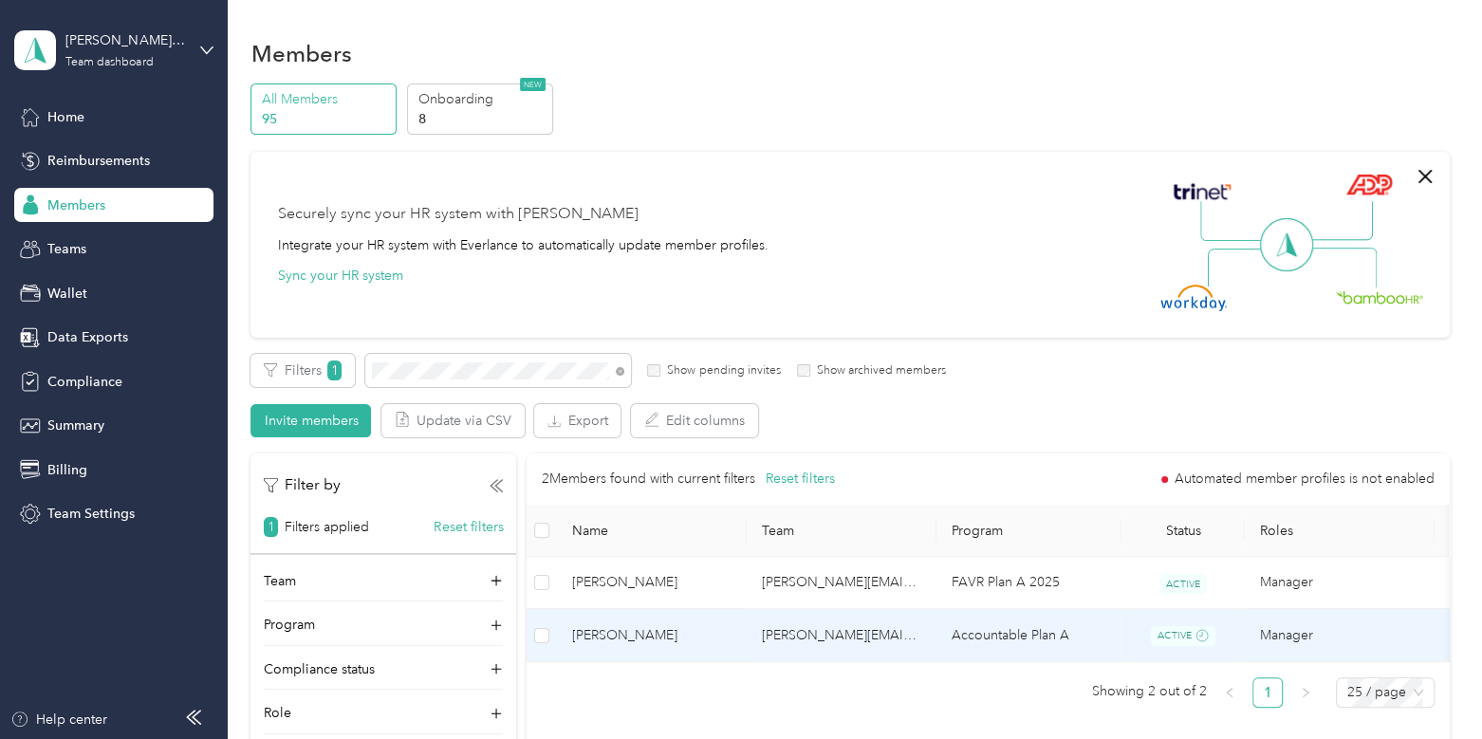
click at [694, 623] on td "[PERSON_NAME]" at bounding box center [652, 635] width 190 height 53
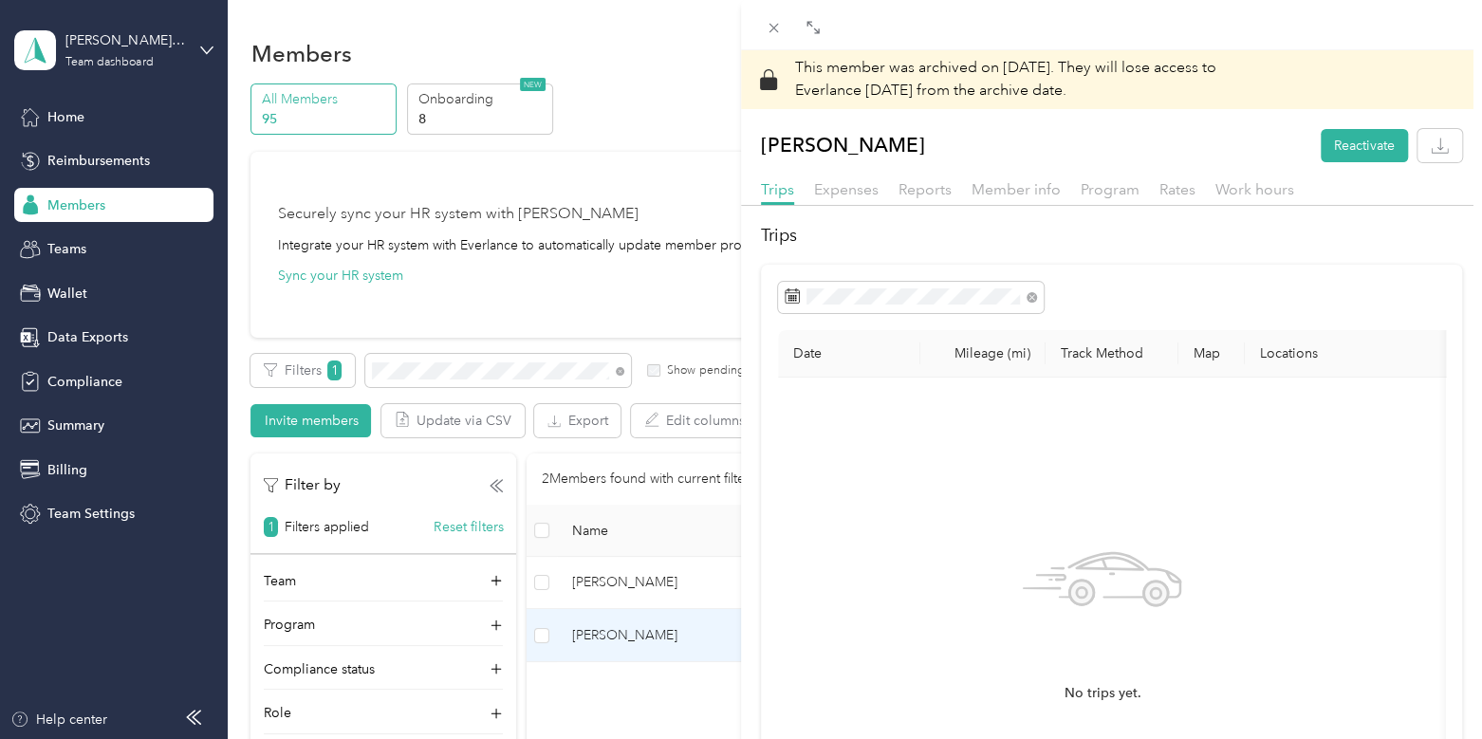
click at [1030, 178] on div "Member info" at bounding box center [1016, 190] width 89 height 24
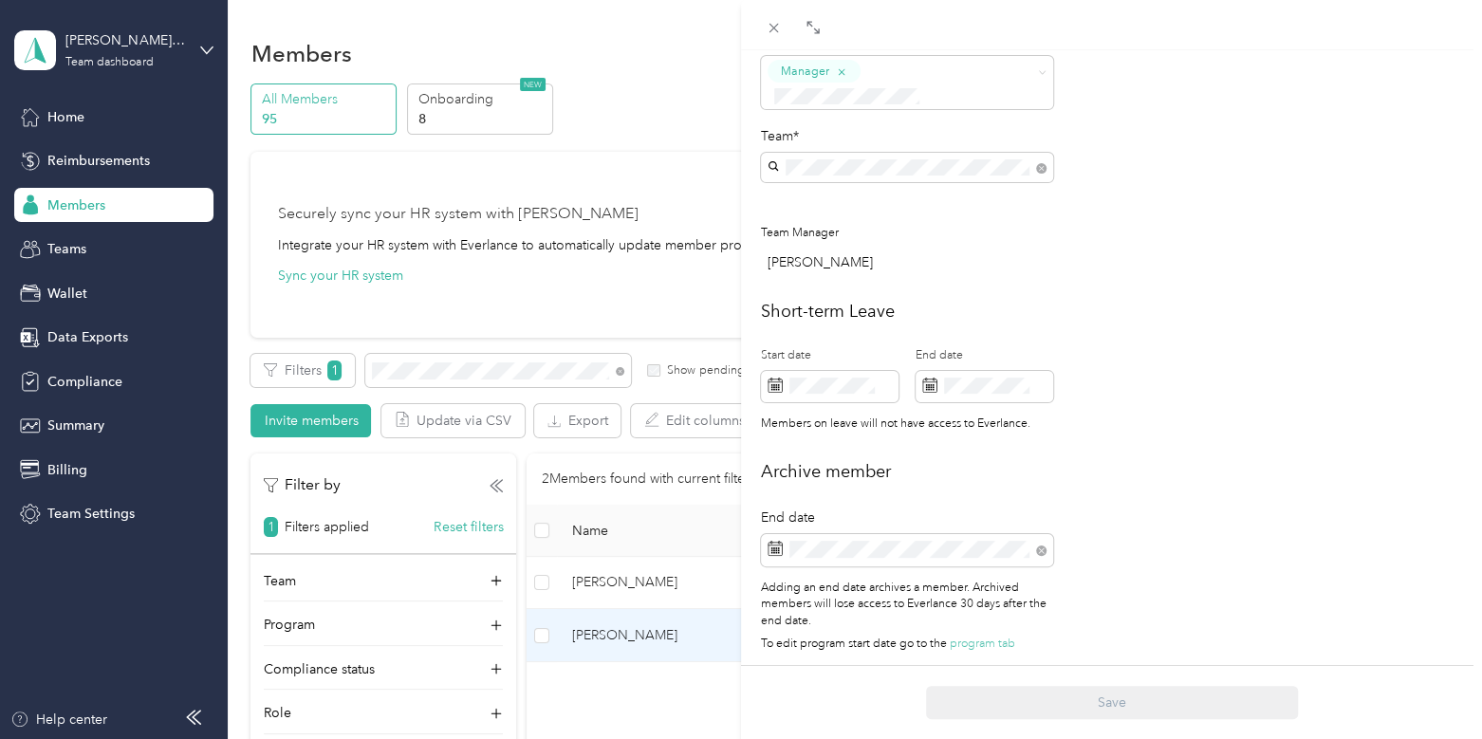
scroll to position [659, 0]
click at [945, 534] on span at bounding box center [907, 550] width 292 height 32
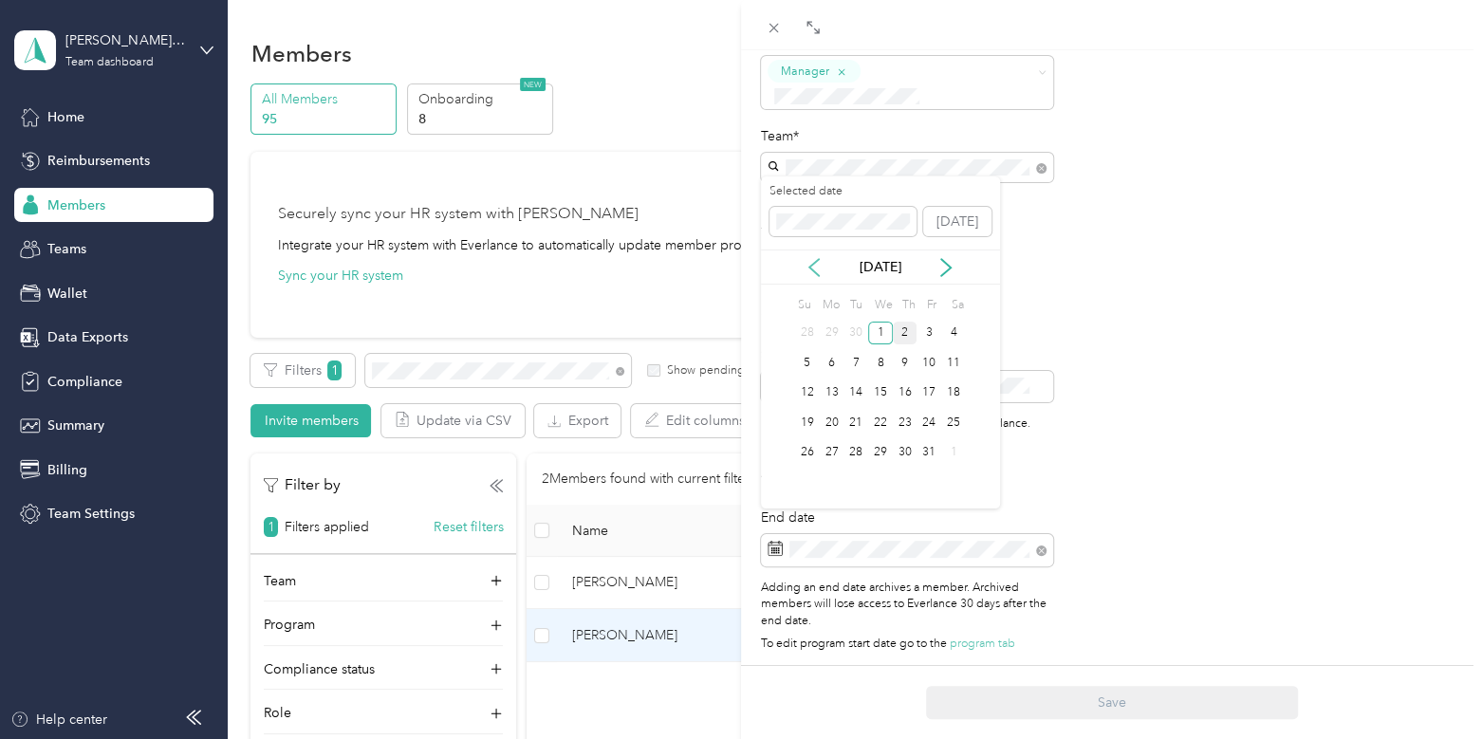
click at [812, 263] on icon at bounding box center [814, 267] width 19 height 19
click at [829, 333] on div "1" at bounding box center [832, 334] width 25 height 24
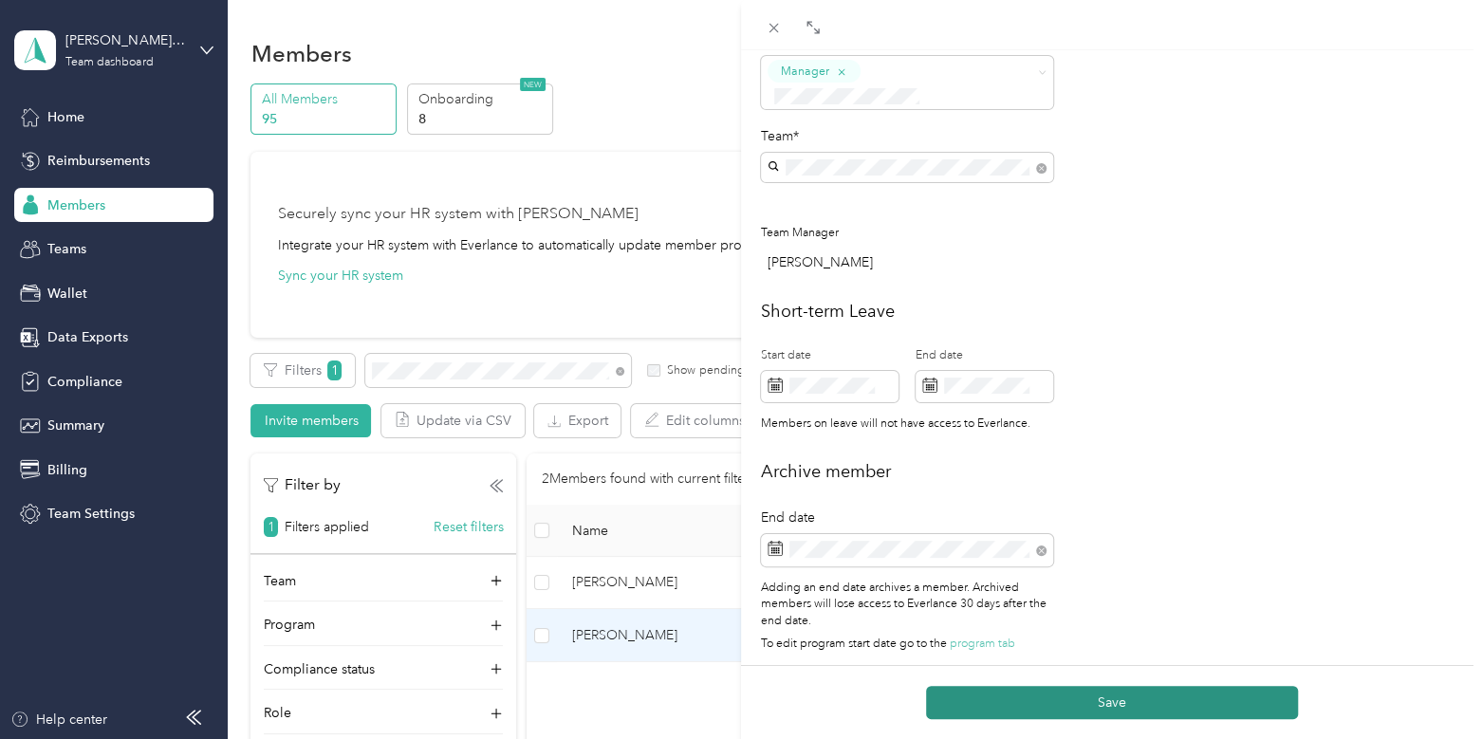
click at [1126, 695] on button "Save" at bounding box center [1112, 702] width 372 height 33
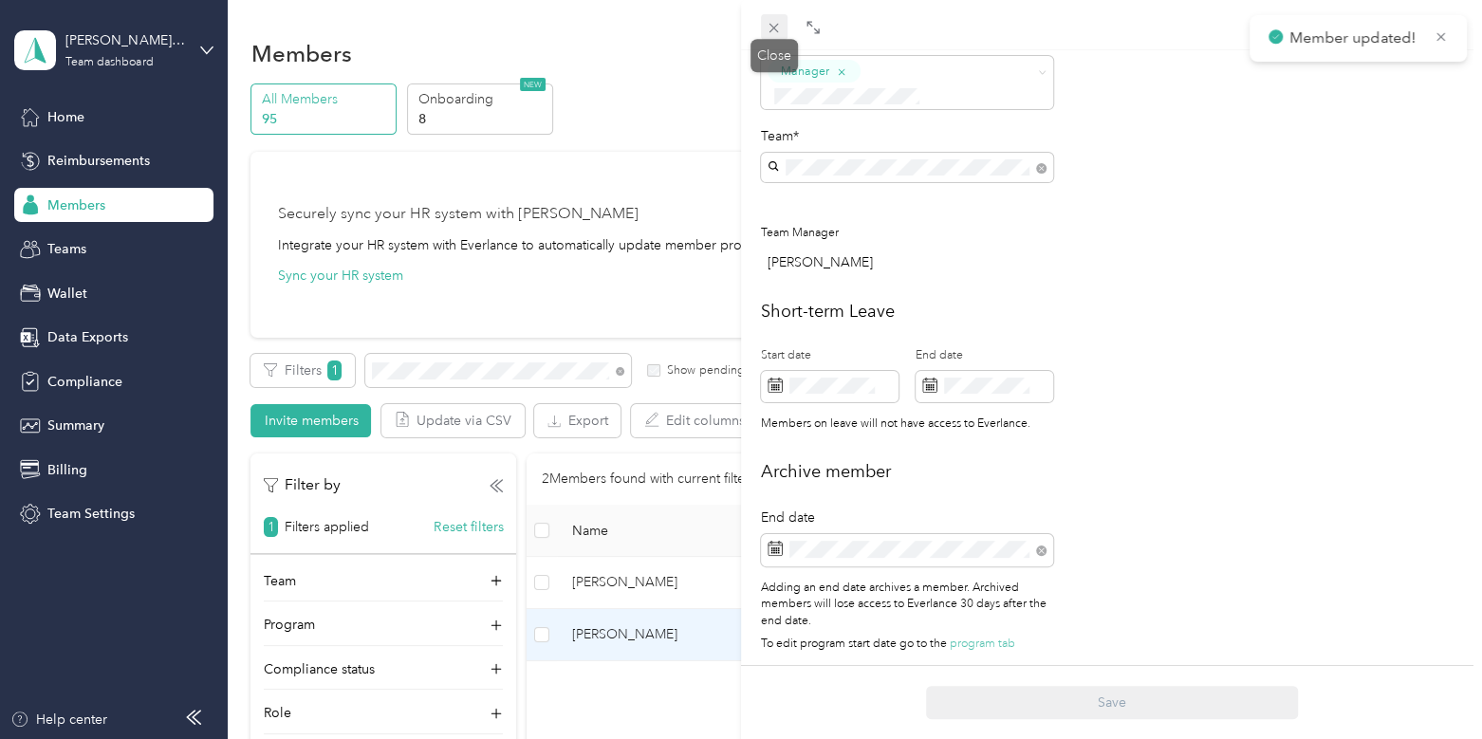
click at [764, 20] on span at bounding box center [774, 27] width 27 height 27
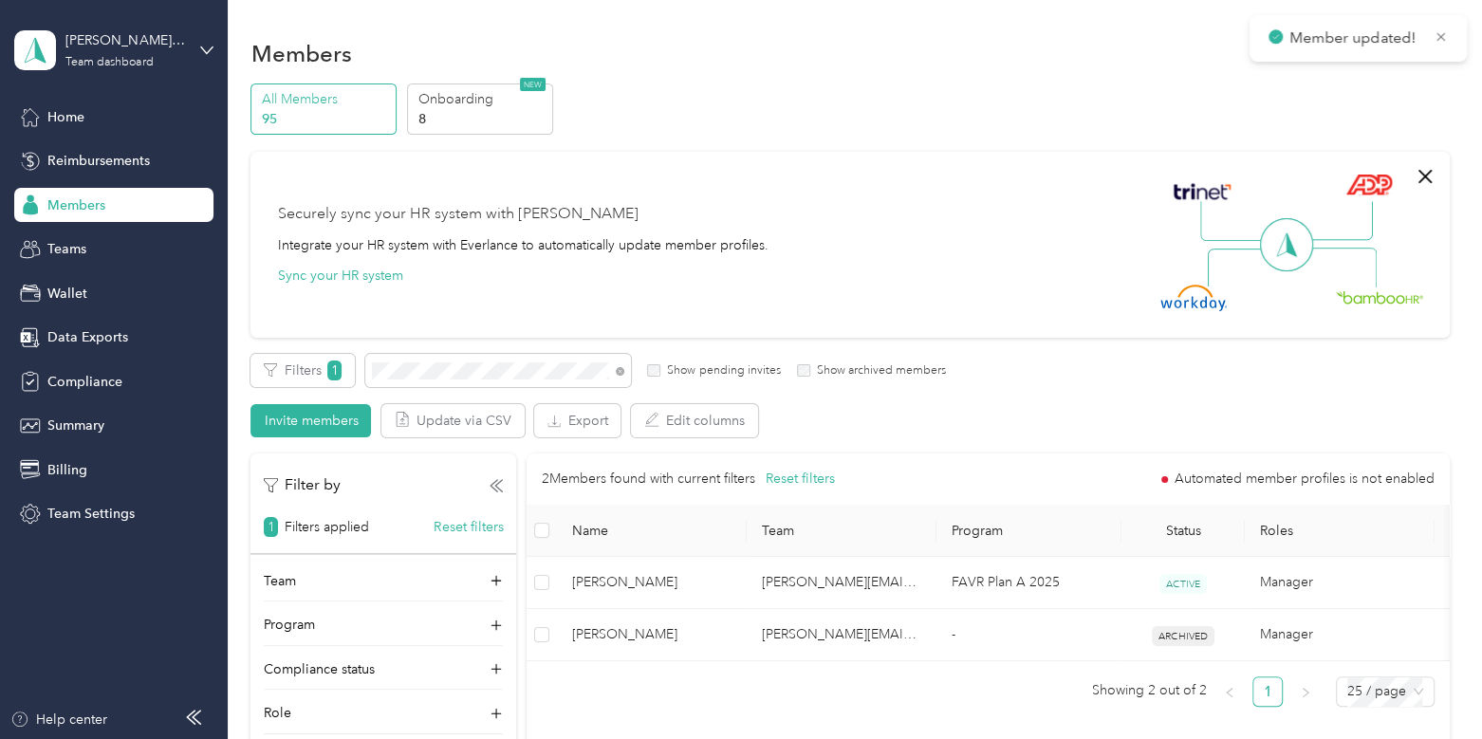
scroll to position [640, 0]
click at [138, 46] on div "[PERSON_NAME] Distributors" at bounding box center [124, 40] width 119 height 20
click at [122, 242] on div "Log out" at bounding box center [268, 242] width 480 height 33
